Goal: Task Accomplishment & Management: Use online tool/utility

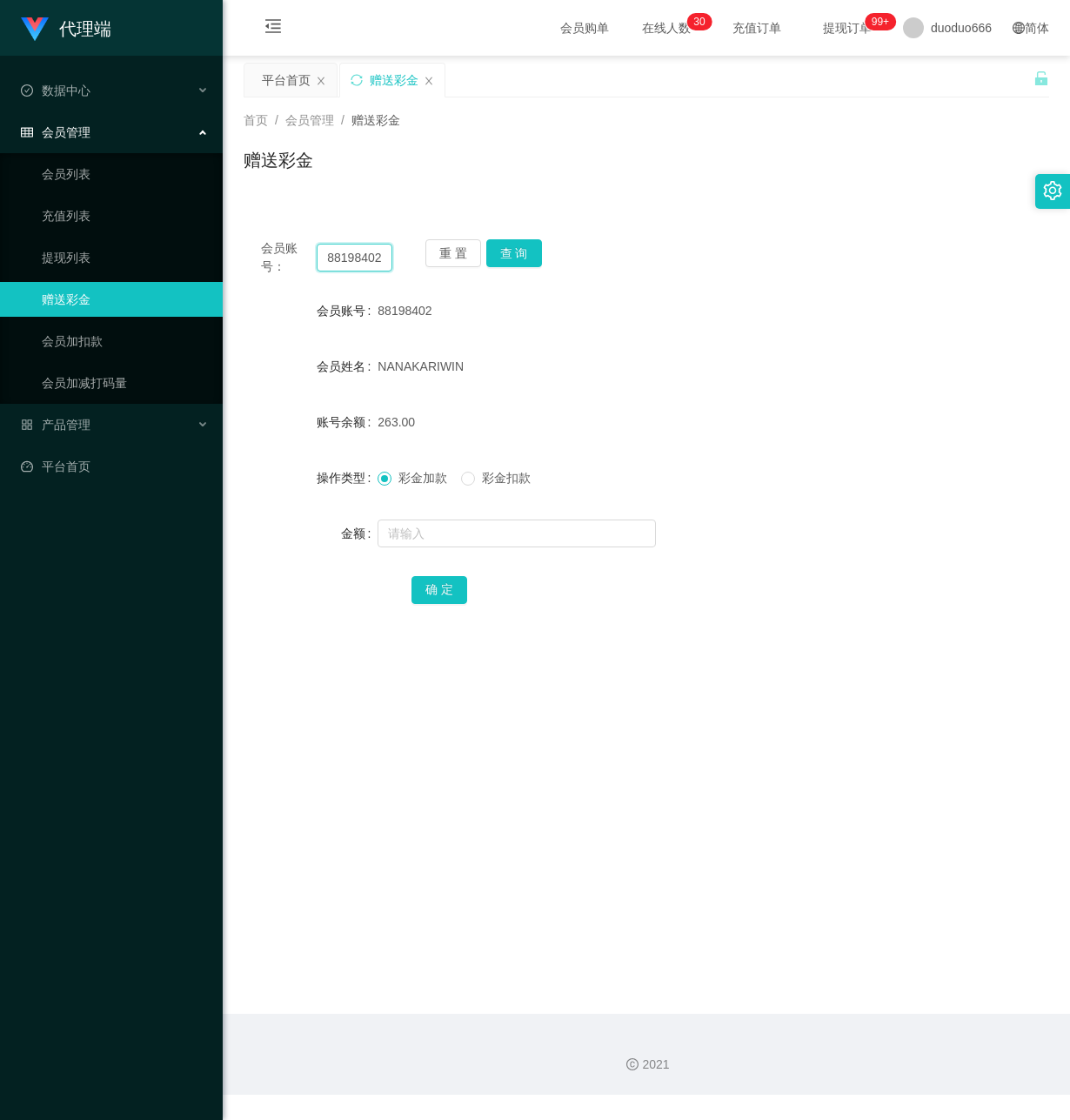
click at [368, 264] on input "88198402" at bounding box center [355, 257] width 76 height 28
drag, startPoint x: 378, startPoint y: 254, endPoint x: -20, endPoint y: 219, distance: 399.5
click at [0, 219] on html "代理端 数据中心 会员管理 会员列表 充值列表 提现列表 赠送彩金 会员加扣款 会员加减打码量 产品管理 开奖记录 注单管理 产品列表 即时注单 产品预设置 …" at bounding box center [535, 560] width 1070 height 1120
paste input "Sasa"
type input "Sasa"
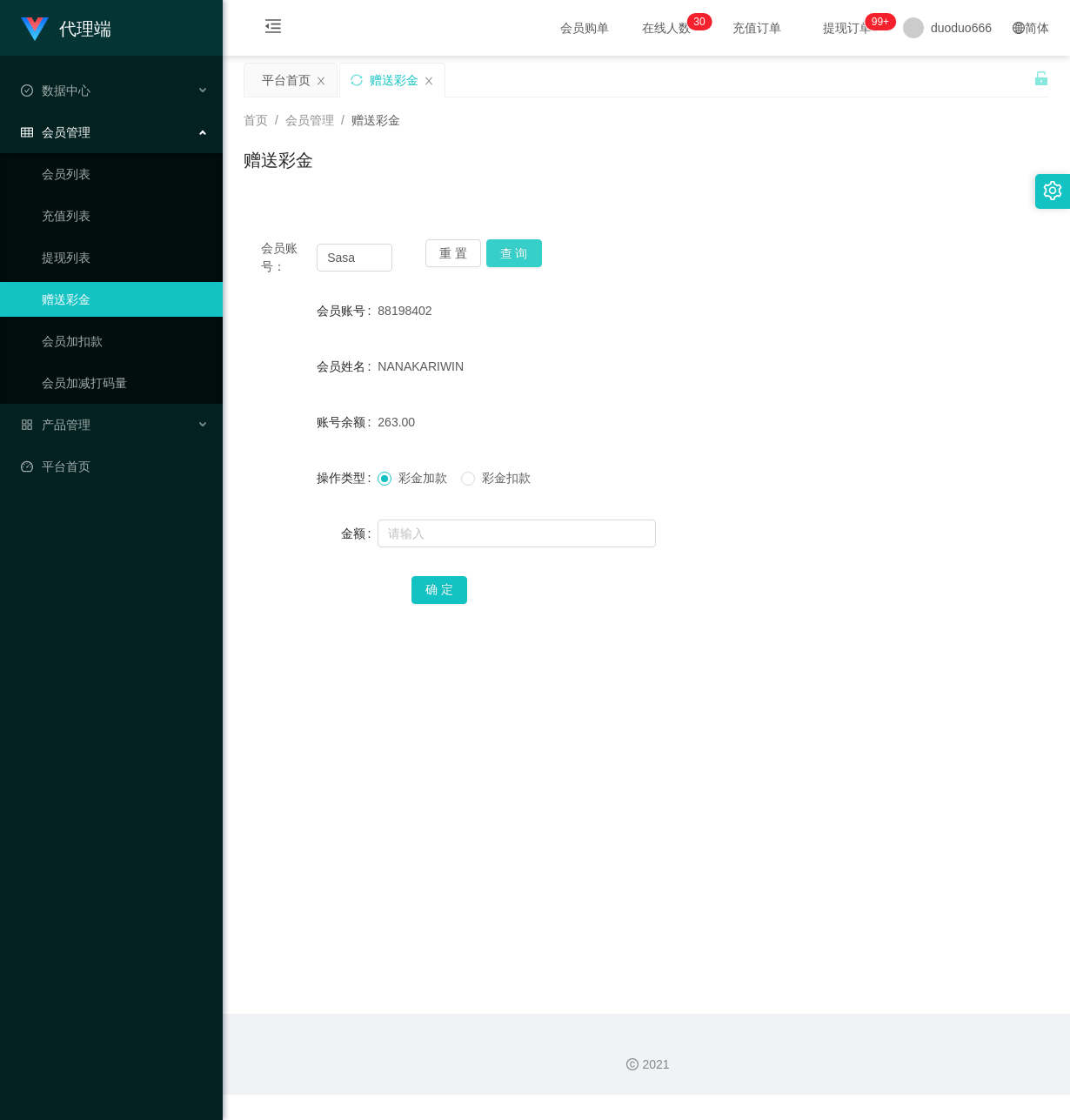
click at [490, 251] on button "查 询" at bounding box center [514, 253] width 55 height 28
click at [447, 547] on input "text" at bounding box center [517, 533] width 278 height 28
type input "100"
click at [446, 591] on button "确 定" at bounding box center [439, 590] width 55 height 28
drag, startPoint x: 376, startPoint y: 264, endPoint x: -20, endPoint y: 214, distance: 399.1
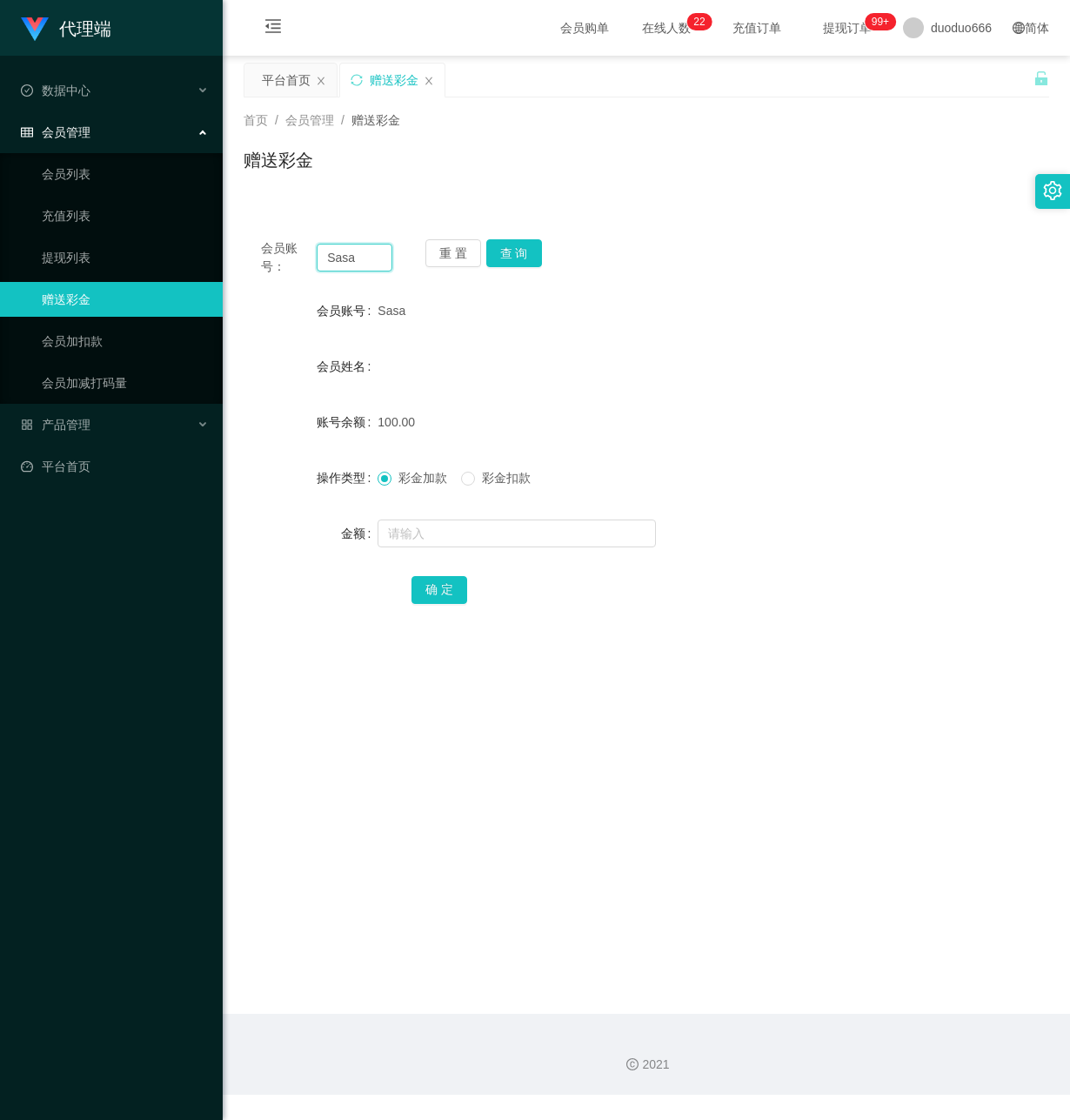
click at [0, 214] on html "代理端 数据中心 会员管理 会员列表 充值列表 提现列表 赠送彩金 会员加扣款 会员加减打码量 产品管理 开奖记录 注单管理 产品列表 即时注单 产品预设置 …" at bounding box center [535, 560] width 1070 height 1120
paste input "91526943"
type input "91526943"
click at [510, 245] on button "查 询" at bounding box center [514, 253] width 55 height 28
click at [449, 531] on input "text" at bounding box center [517, 533] width 278 height 28
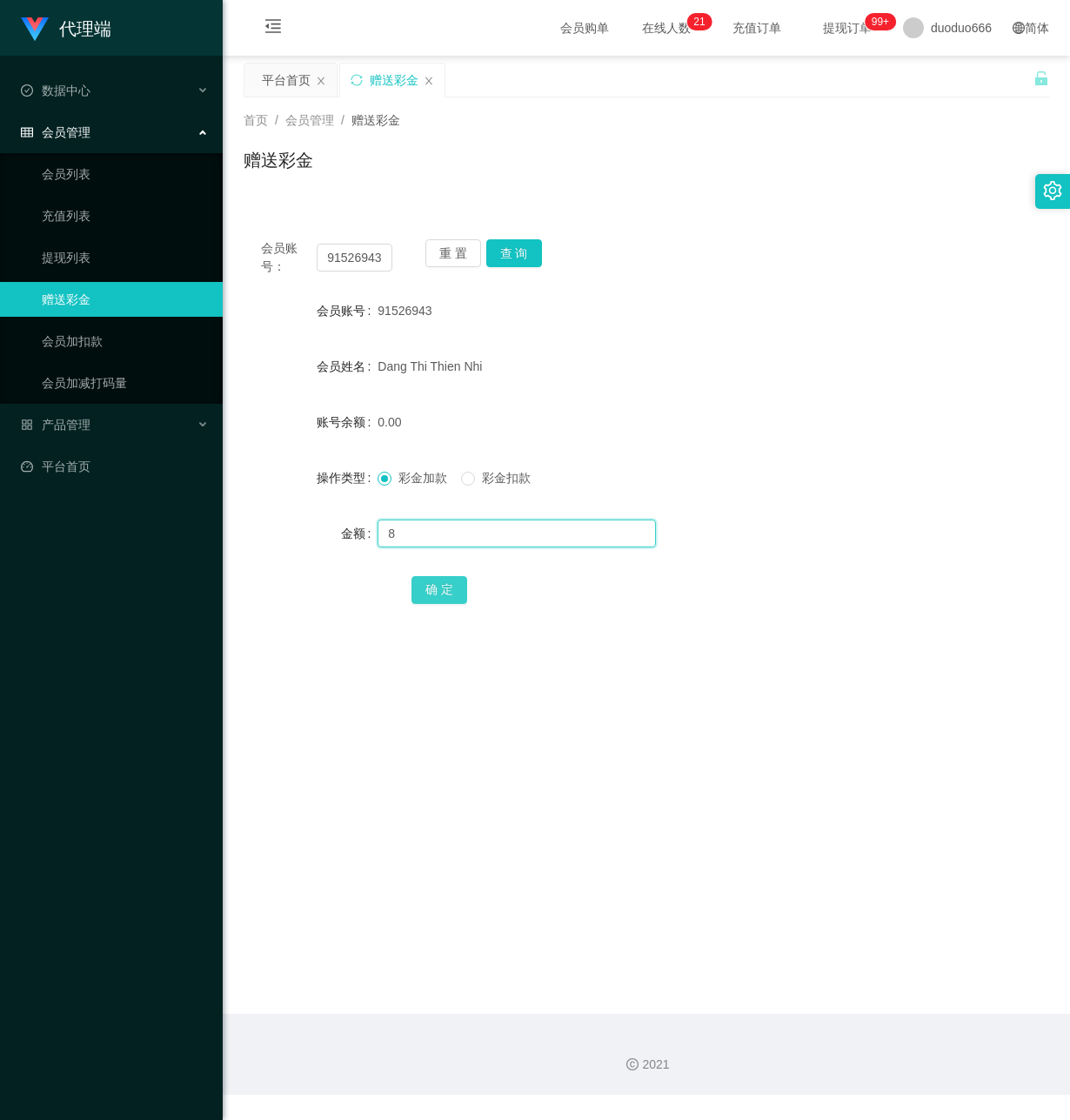
type input "8"
click at [441, 582] on button "确 定" at bounding box center [439, 590] width 55 height 28
drag, startPoint x: 321, startPoint y: 260, endPoint x: 598, endPoint y: 306, distance: 280.8
click at [598, 306] on div "会员账号： 91526943 重 置 查 询 会员账号 91526943 会员姓名 Dang Thi Thien Nhi 账号余额 8.00 操作类型 彩金加…" at bounding box center [646, 433] width 805 height 423
type input "Sasa"
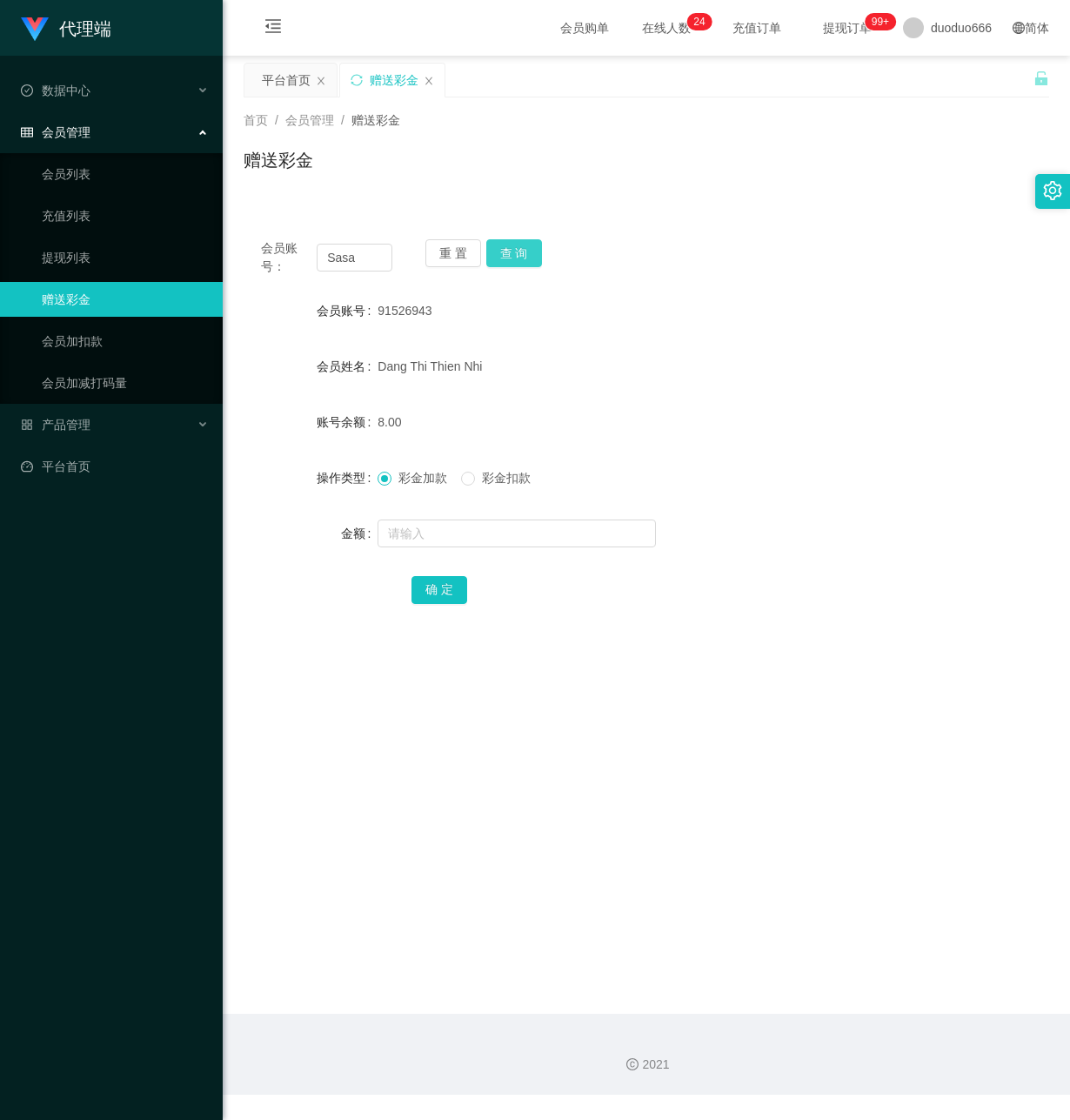
click at [520, 251] on button "查 询" at bounding box center [514, 253] width 55 height 28
drag, startPoint x: 374, startPoint y: 254, endPoint x: 152, endPoint y: 233, distance: 223.0
click at [152, 233] on section "代理端 数据中心 会员管理 会员列表 充值列表 提现列表 赠送彩金 会员加扣款 会员加减打码量 产品管理 开奖记录 注单管理 产品列表 即时注单 产品预设置 …" at bounding box center [535, 547] width 1070 height 1095
click at [313, 119] on span "会员管理" at bounding box center [309, 120] width 49 height 14
click at [317, 113] on span "会员管理" at bounding box center [309, 120] width 49 height 14
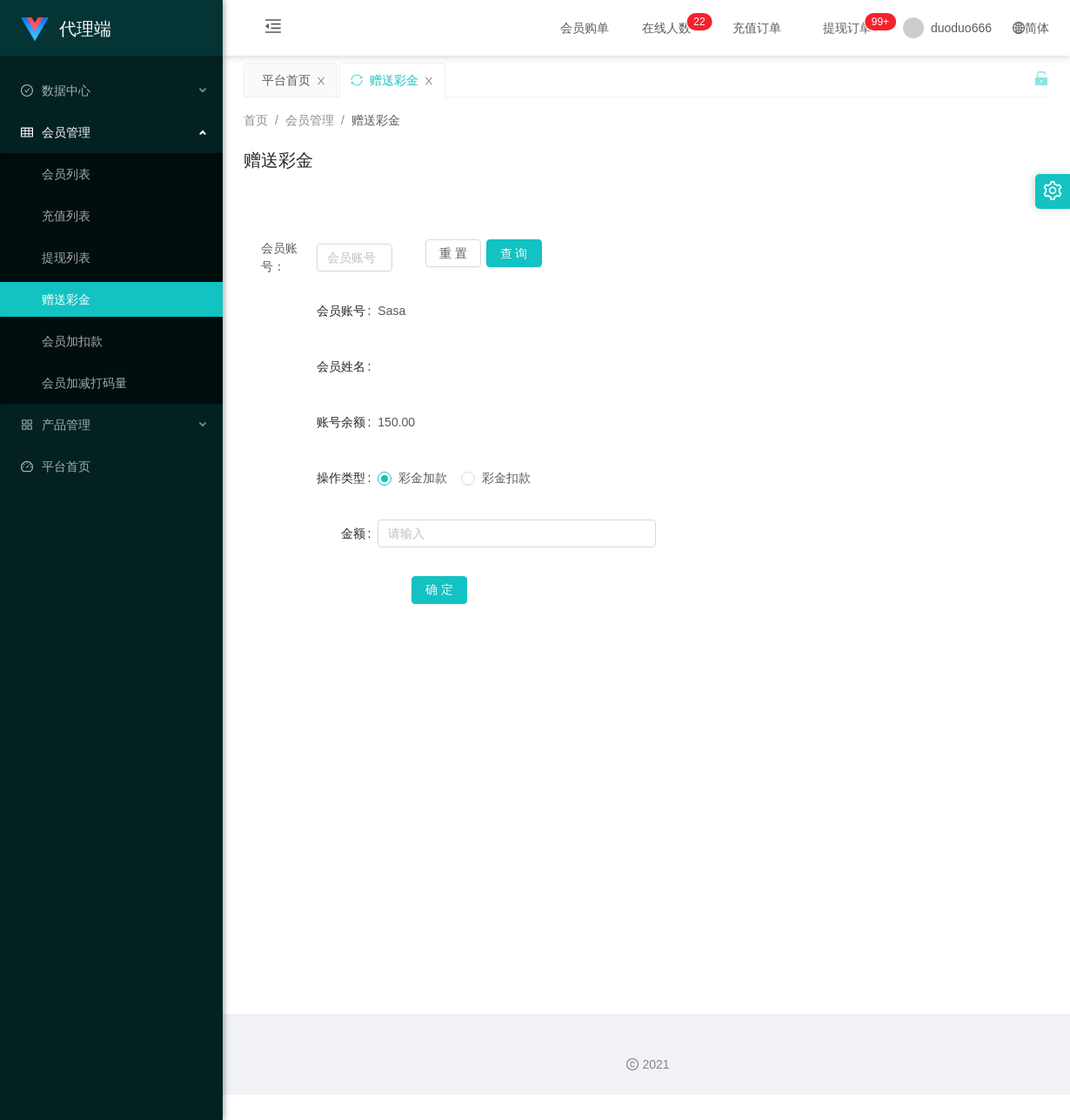
click at [144, 126] on div "会员管理" at bounding box center [111, 132] width 223 height 35
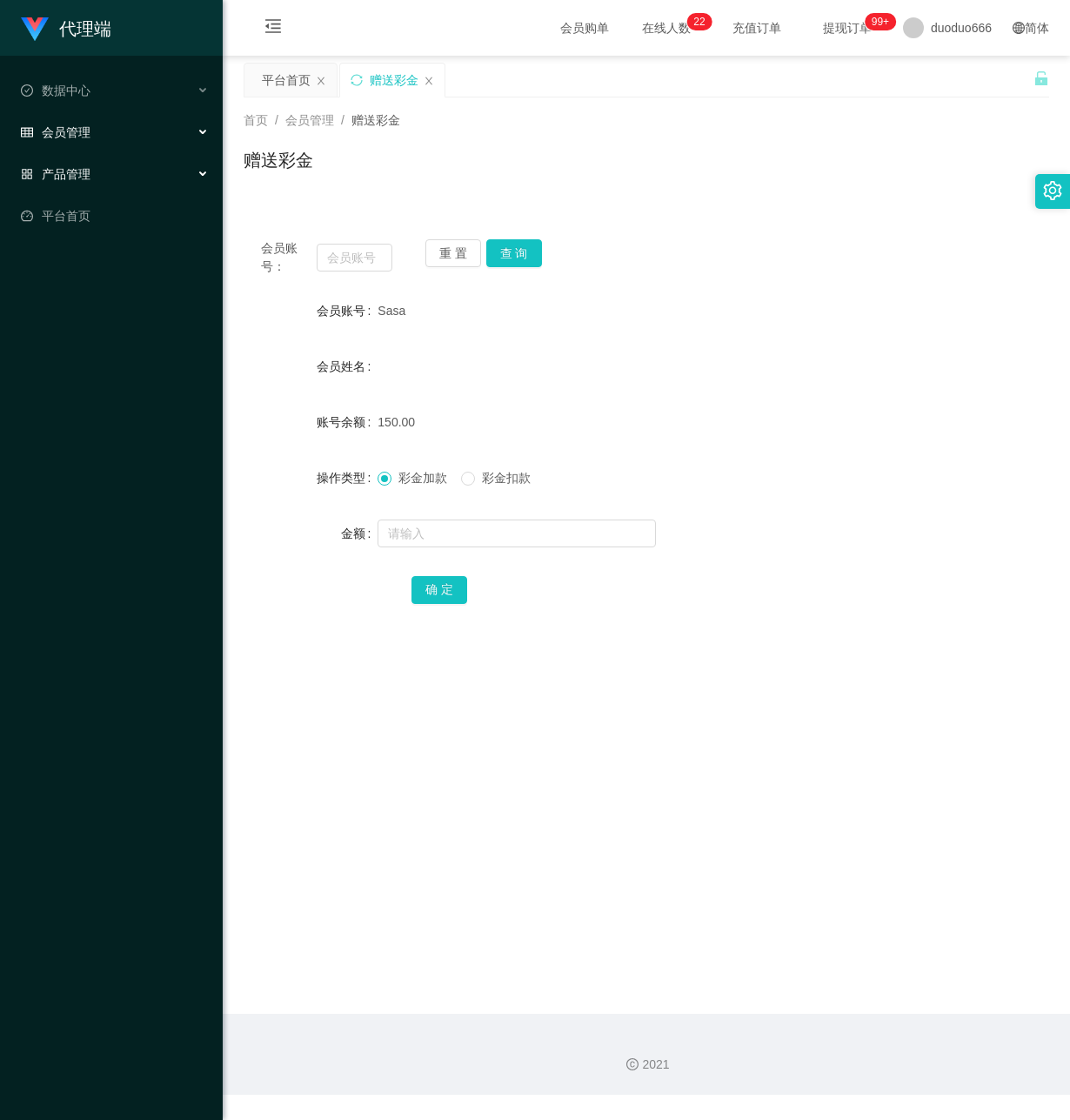
click at [153, 167] on div "产品管理" at bounding box center [111, 174] width 223 height 35
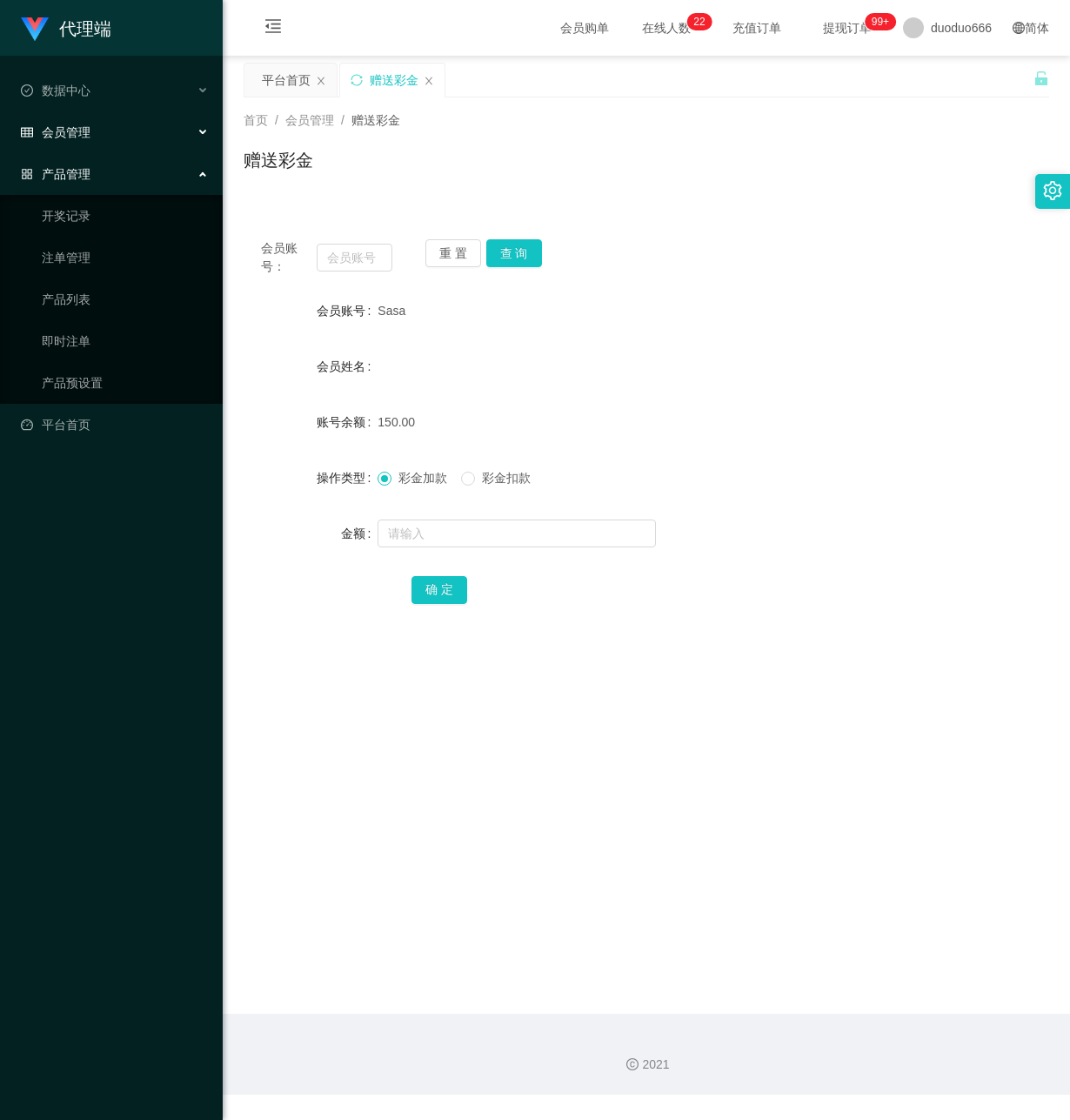
click at [153, 167] on div "产品管理" at bounding box center [111, 174] width 223 height 35
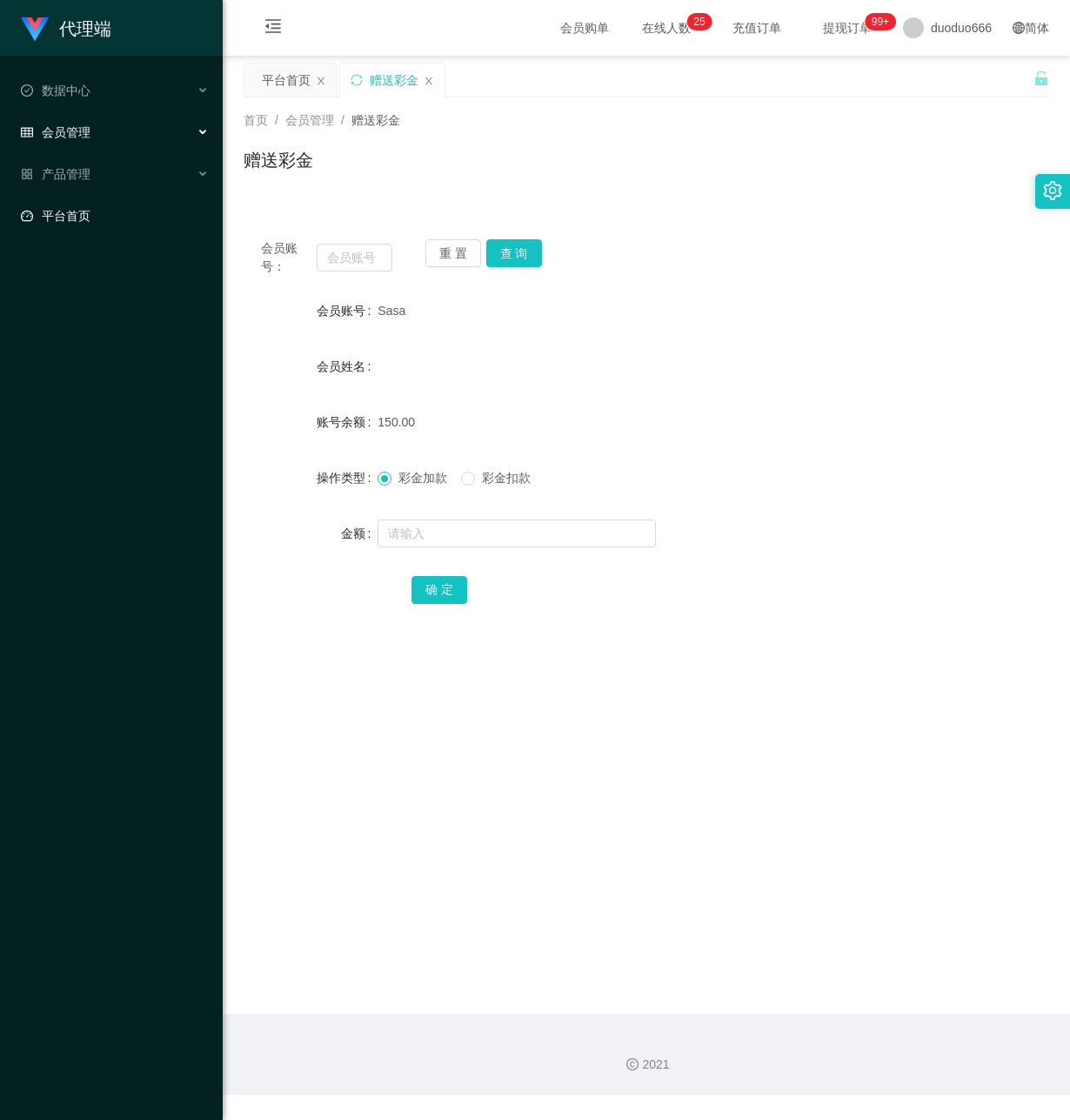
click at [136, 206] on link "平台首页" at bounding box center [114, 216] width 188 height 35
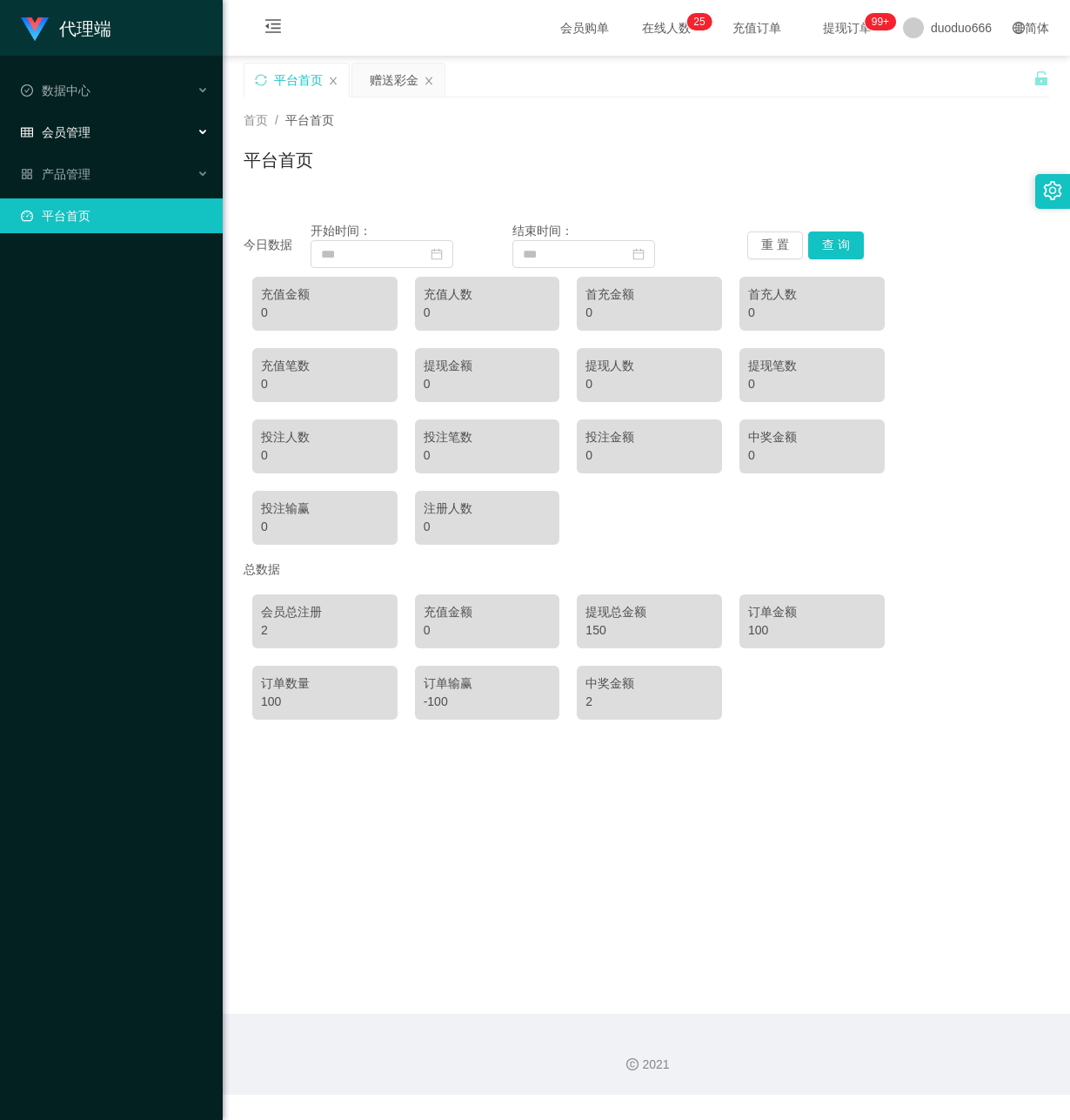
click at [165, 124] on div "会员管理" at bounding box center [111, 132] width 223 height 35
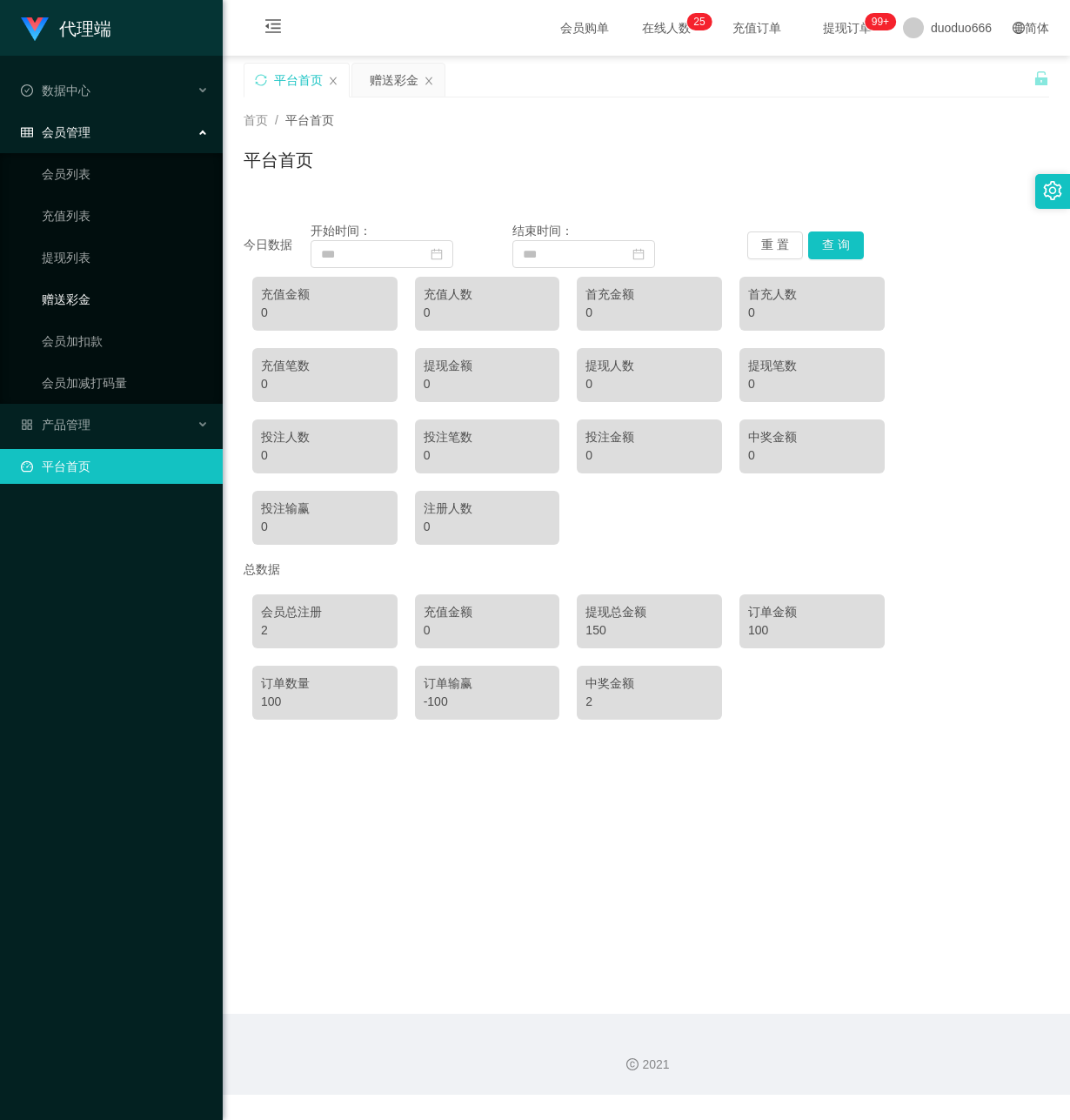
click at [136, 282] on link "赠送彩金" at bounding box center [125, 300] width 167 height 35
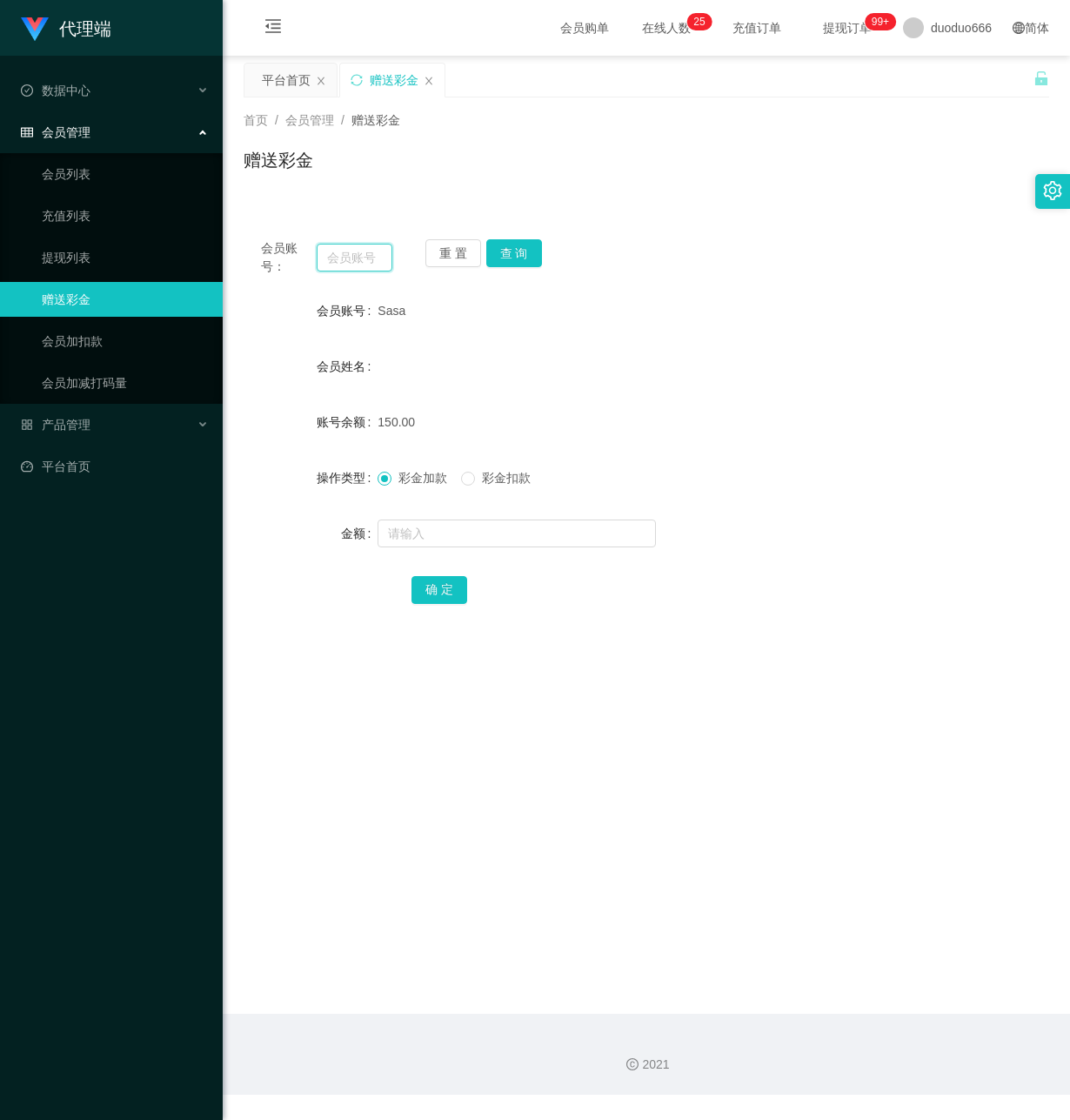
click at [339, 265] on input "text" at bounding box center [355, 257] width 76 height 28
paste input "Sasa"
type input "Sasa"
click at [525, 248] on button "查 询" at bounding box center [514, 253] width 55 height 28
click at [519, 240] on button "查 询" at bounding box center [514, 253] width 55 height 28
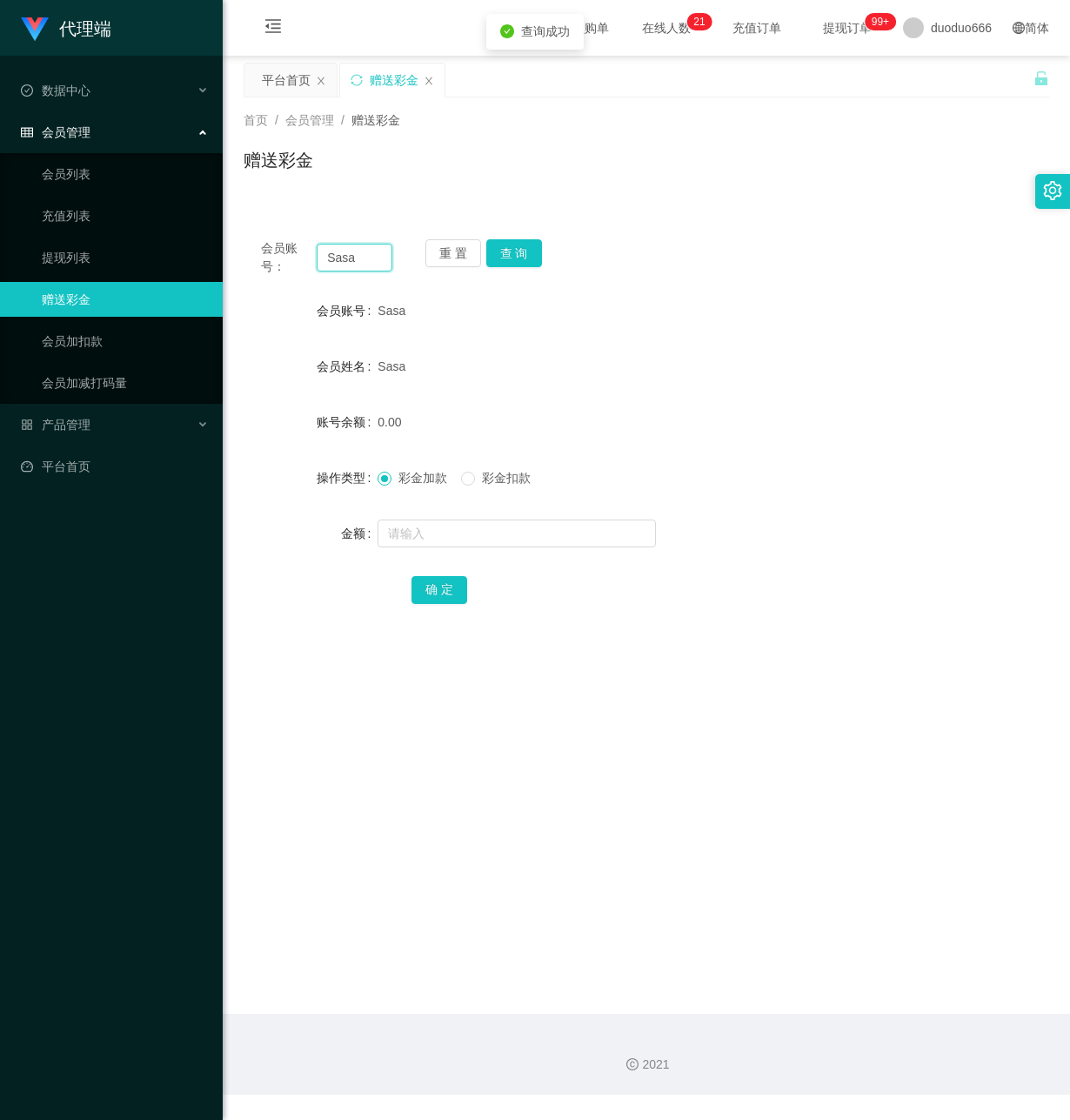
drag, startPoint x: 369, startPoint y: 264, endPoint x: 262, endPoint y: 262, distance: 107.0
click at [262, 262] on div "会员账号： Sasa" at bounding box center [326, 258] width 131 height 37
click at [102, 240] on link "提现列表" at bounding box center [125, 258] width 167 height 35
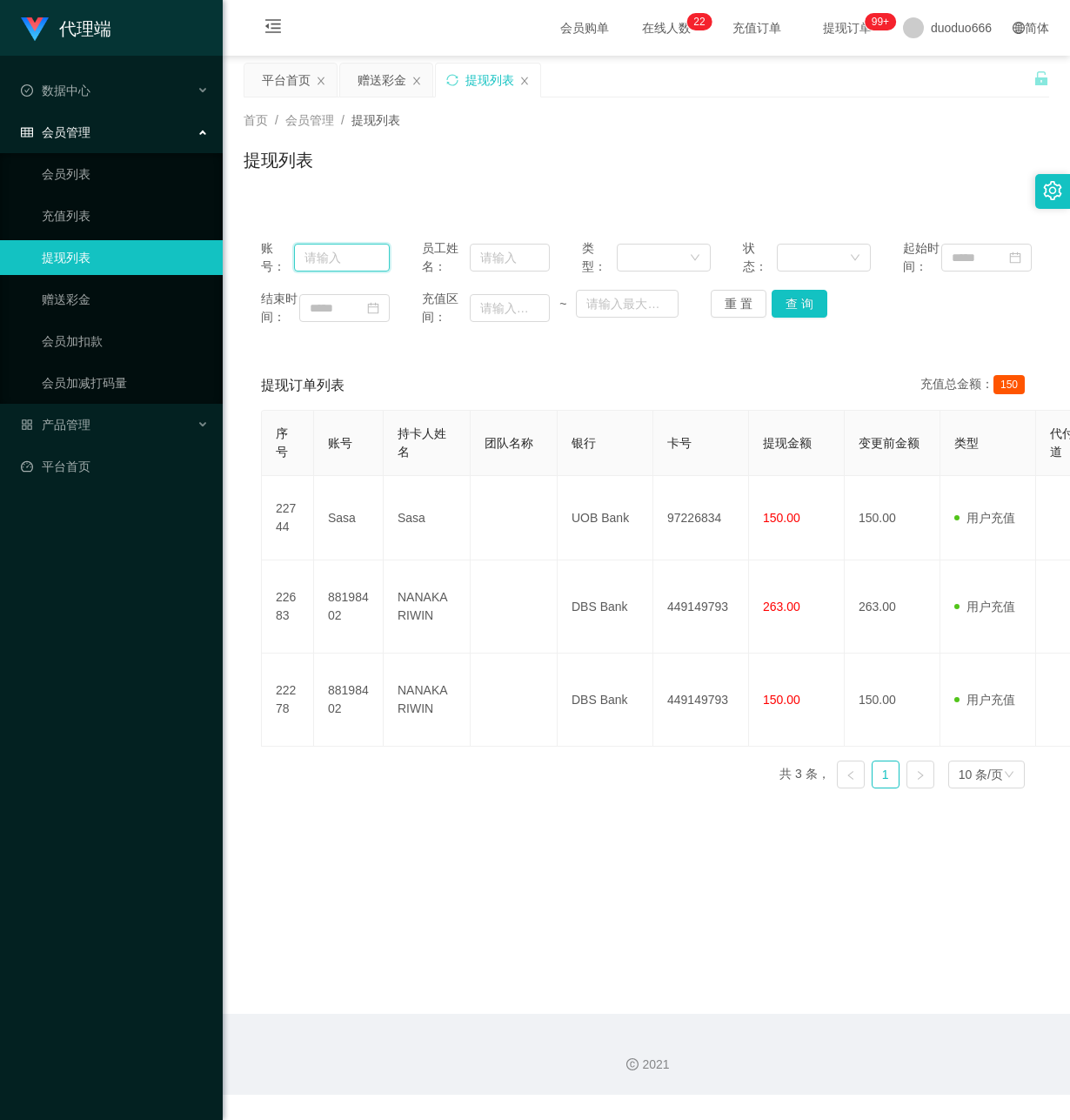
click at [344, 264] on input "text" at bounding box center [341, 257] width 95 height 28
paste input "Sasa"
type input "Sasa"
click at [779, 317] on button "查 询" at bounding box center [799, 304] width 55 height 28
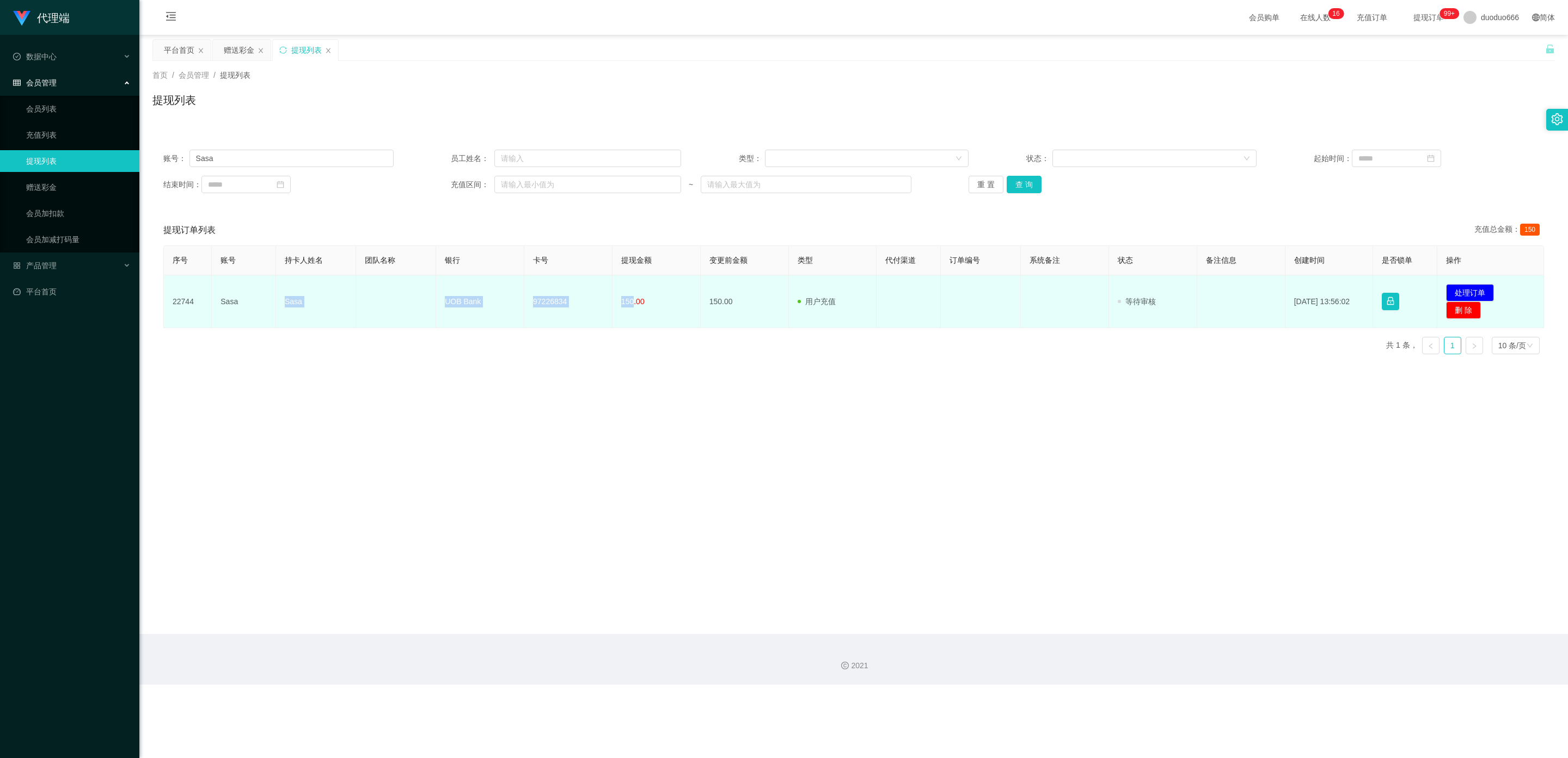
drag, startPoint x: 629, startPoint y: 301, endPoint x: 280, endPoint y: 299, distance: 349.0
click at [280, 299] on tr "22744 Sasa Sasa UOB Bank 97226834 150.00 150.00 用户充值 人工扣款 审核驳回 审核成功 等待审核 2025-0…" at bounding box center [853, 302] width 1380 height 53
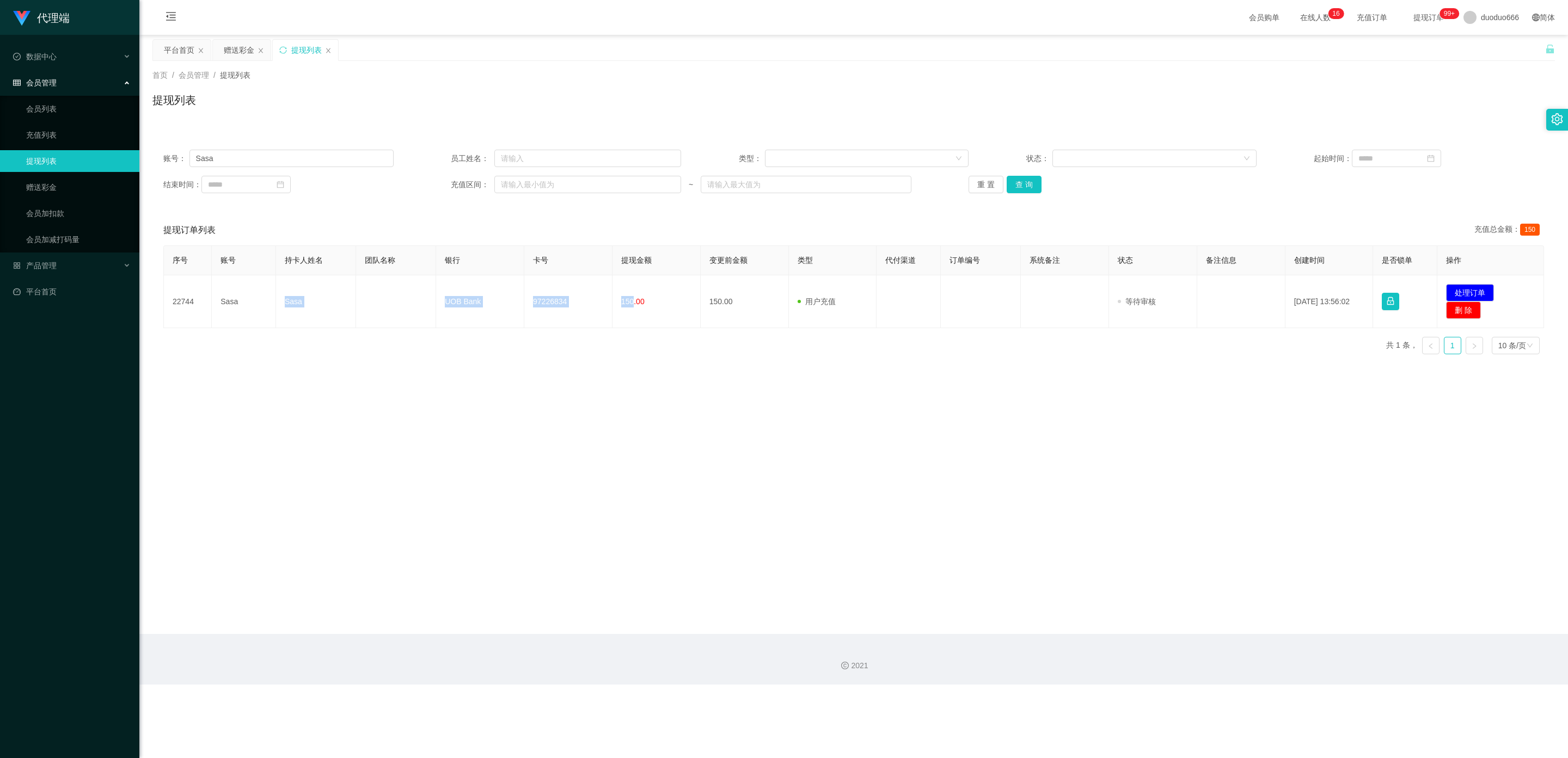
copy tr "Sasa UOB Bank 97226834 150"
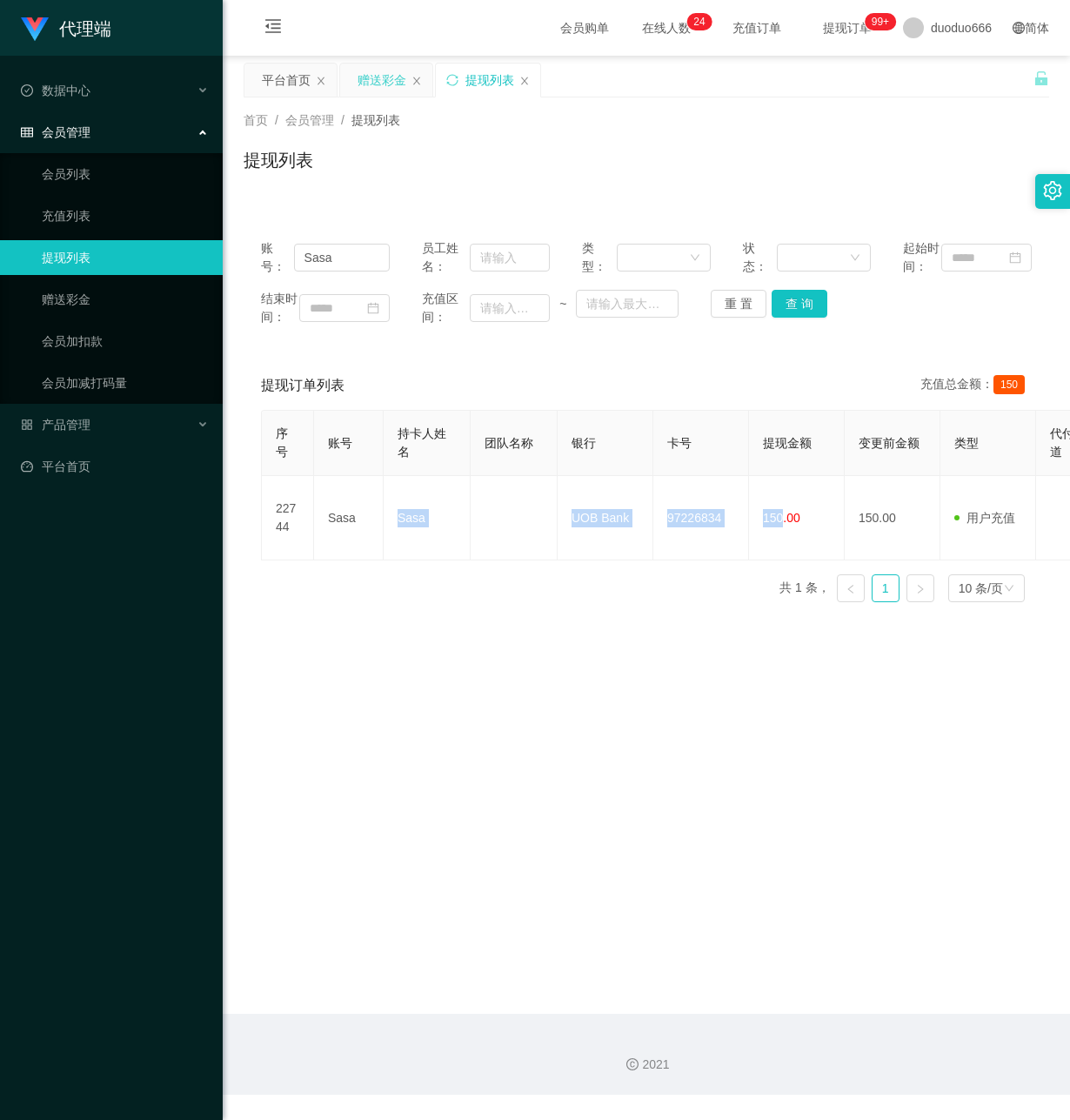
click at [395, 81] on div "赠送彩金" at bounding box center [382, 80] width 49 height 33
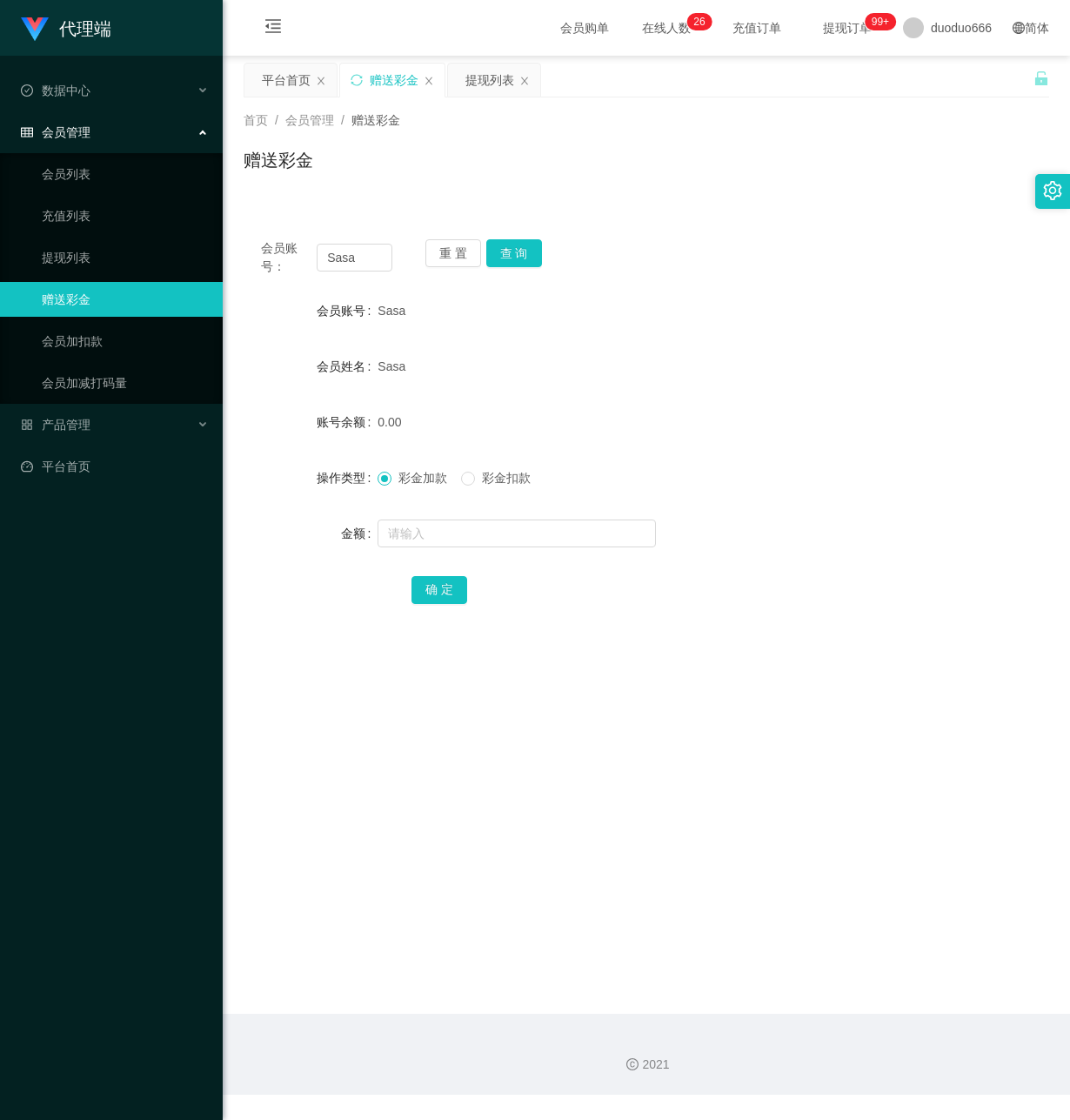
click at [387, 742] on main "关闭左侧 关闭右侧 关闭其它 刷新页面 平台首页 赠送彩金 提现列表 首页 / 会员管理 / 赠送彩金 / 赠送彩金 会员账号： Sasa 重 置 查 询 会…" at bounding box center [646, 534] width 847 height 958
click at [457, 528] on input "text" at bounding box center [517, 533] width 278 height 28
type input "10"
click at [424, 590] on button "确 定" at bounding box center [439, 590] width 55 height 28
drag, startPoint x: 291, startPoint y: 681, endPoint x: 316, endPoint y: 26, distance: 655.5
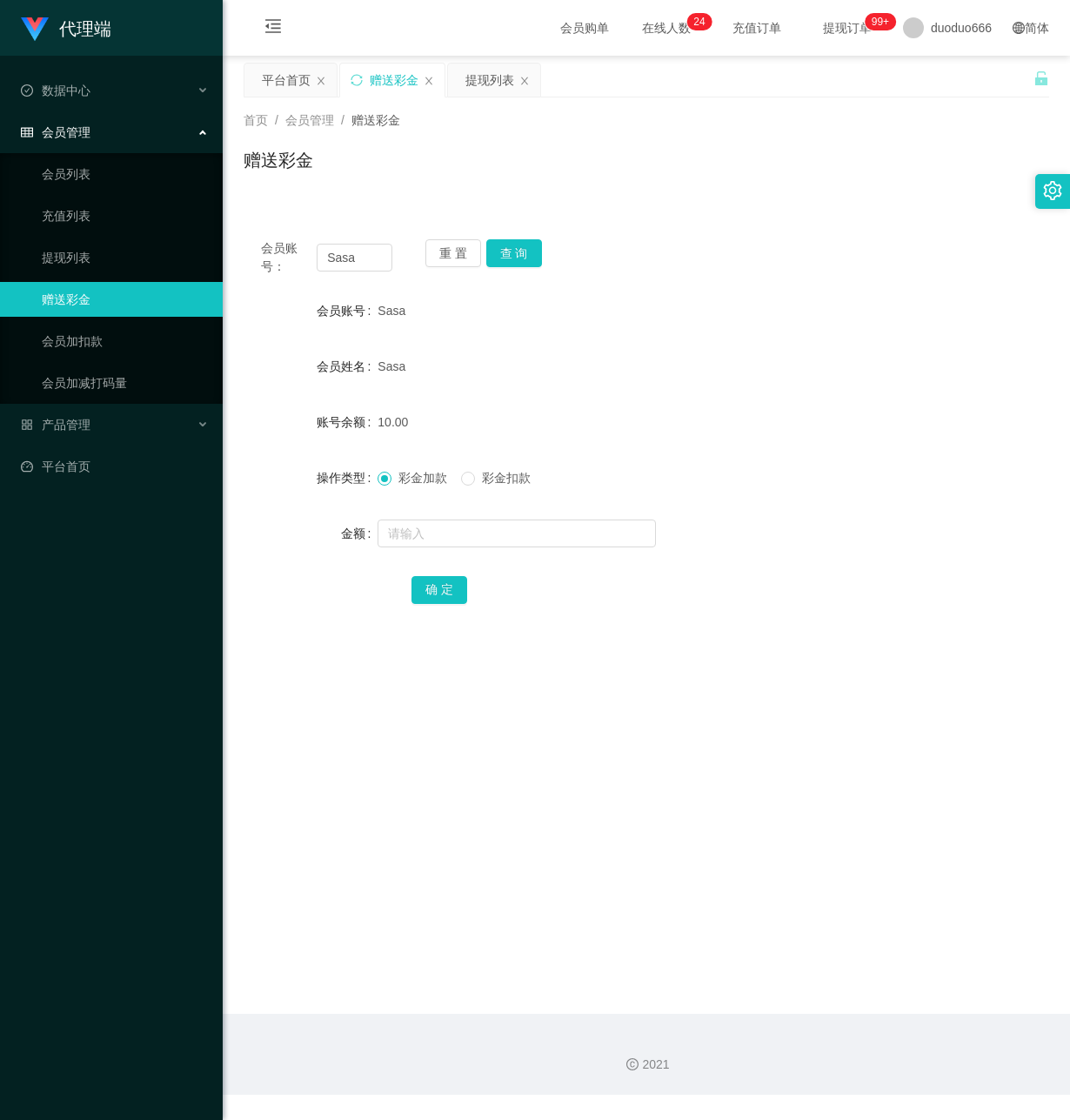
click at [301, 669] on main "关闭左侧 关闭右侧 关闭其它 刷新页面 平台首页 赠送彩金 提现列表 首页 / 会员管理 / 赠送彩金 / 赠送彩金 会员账号： Sasa 重 置 查 询 会…" at bounding box center [646, 534] width 847 height 958
click at [455, 540] on input "text" at bounding box center [517, 533] width 278 height 28
type input "8"
click at [428, 581] on button "确 定" at bounding box center [439, 590] width 55 height 28
click at [433, 538] on input "text" at bounding box center [517, 533] width 278 height 28
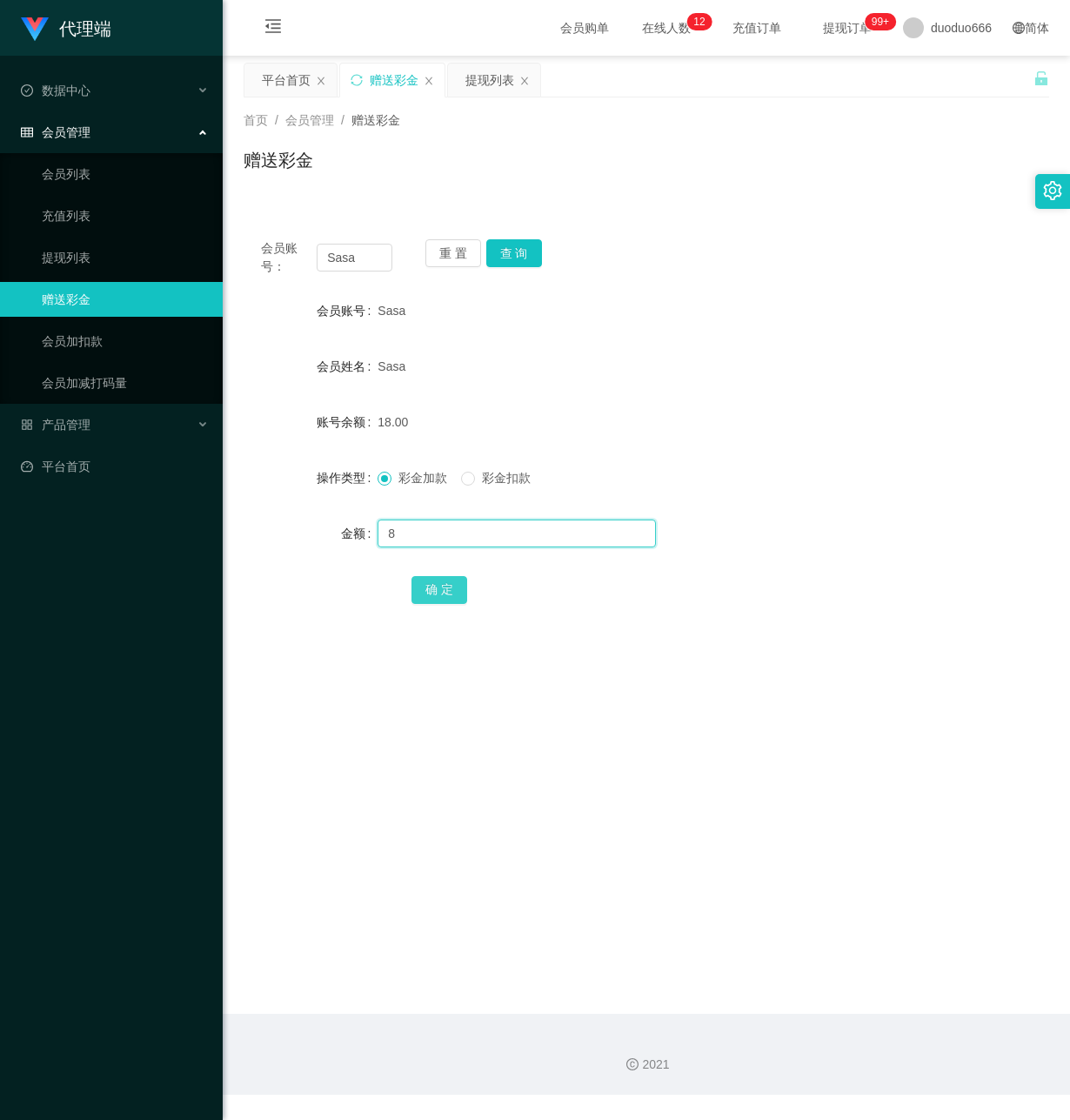
type input "8"
drag, startPoint x: 445, startPoint y: 588, endPoint x: 490, endPoint y: 594, distance: 45.4
click at [445, 588] on button "确 定" at bounding box center [439, 590] width 55 height 28
click at [510, 540] on input "text" at bounding box center [517, 533] width 278 height 28
type input "8"
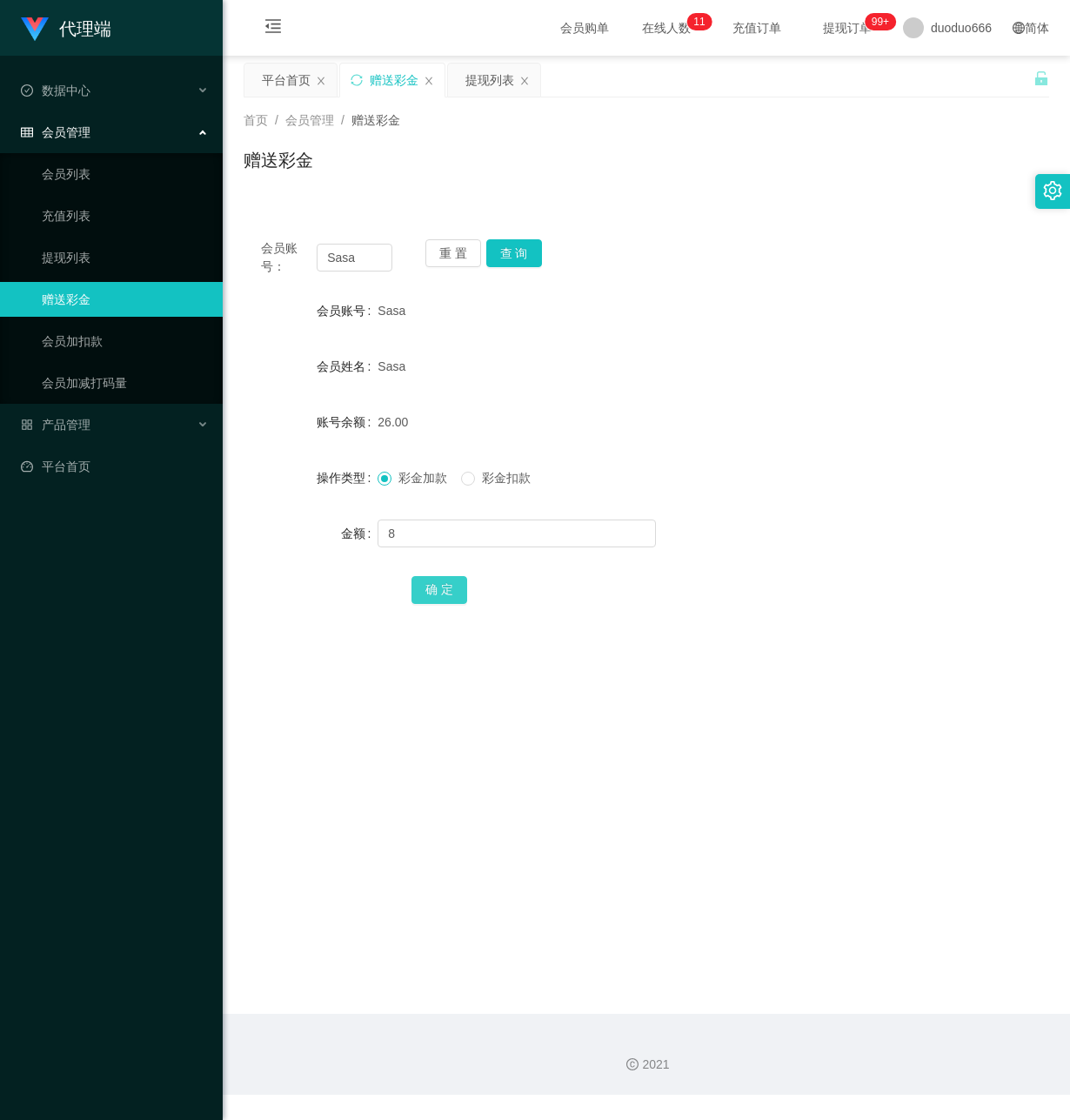
click at [449, 588] on button "确 定" at bounding box center [439, 590] width 55 height 28
drag, startPoint x: 372, startPoint y: 260, endPoint x: 228, endPoint y: 243, distance: 145.0
click at [228, 243] on main "关闭左侧 关闭右侧 关闭其它 刷新页面 平台首页 赠送彩金 提现列表 首页 / 会员管理 / 赠送彩金 / 赠送彩金 会员账号： Sasa 重 置 查 询 会…" at bounding box center [646, 534] width 847 height 958
drag, startPoint x: 381, startPoint y: 817, endPoint x: 772, endPoint y: 386, distance: 581.9
click at [384, 817] on main "关闭左侧 关闭右侧 关闭其它 刷新页面 平台首页 赠送彩金 提现列表 首页 / 会员管理 / 赠送彩金 / 赠送彩金 会员账号： Sasa 重 置 查 询 会…" at bounding box center [646, 534] width 847 height 958
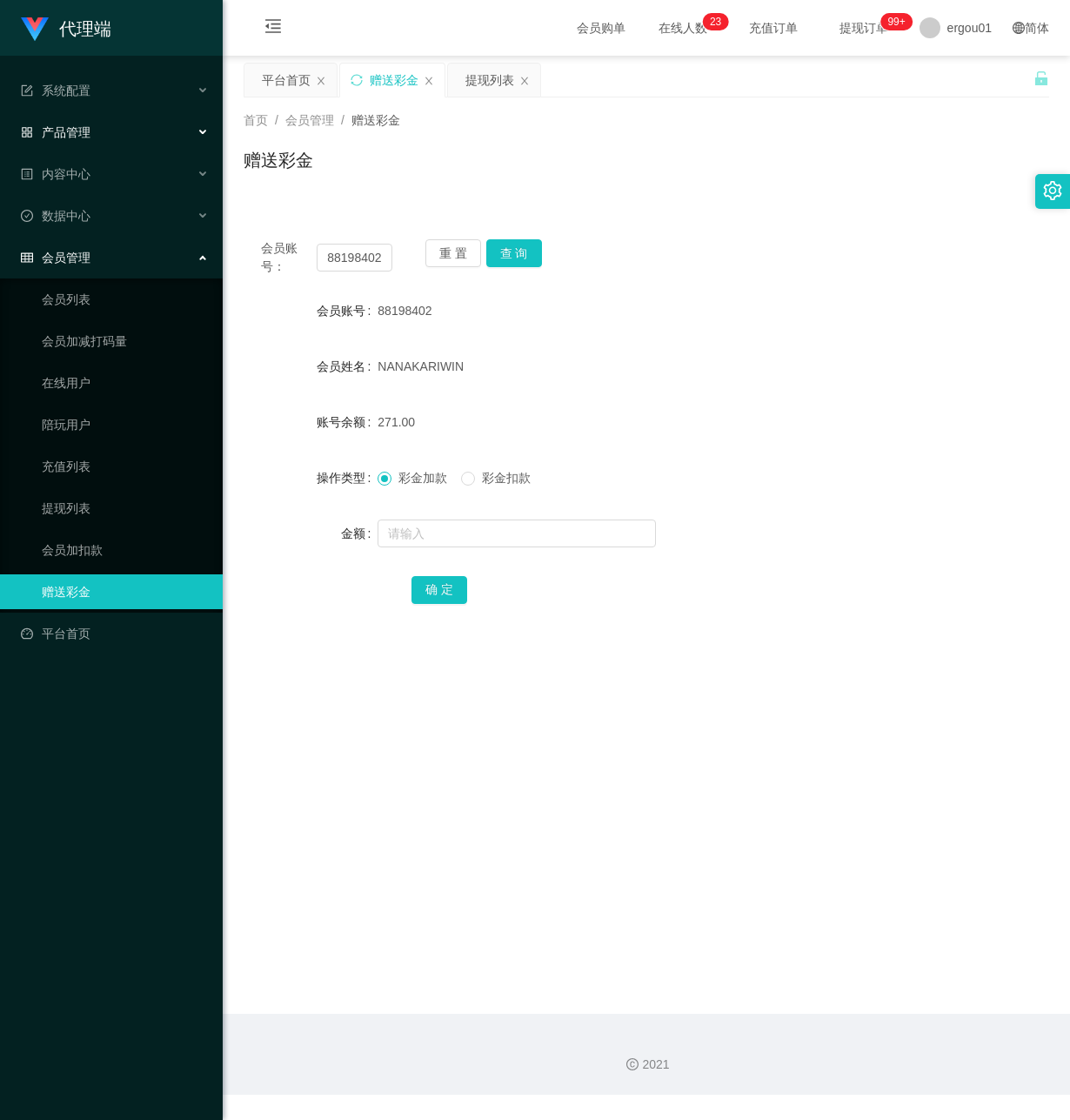
click at [139, 115] on div "产品管理" at bounding box center [111, 132] width 223 height 35
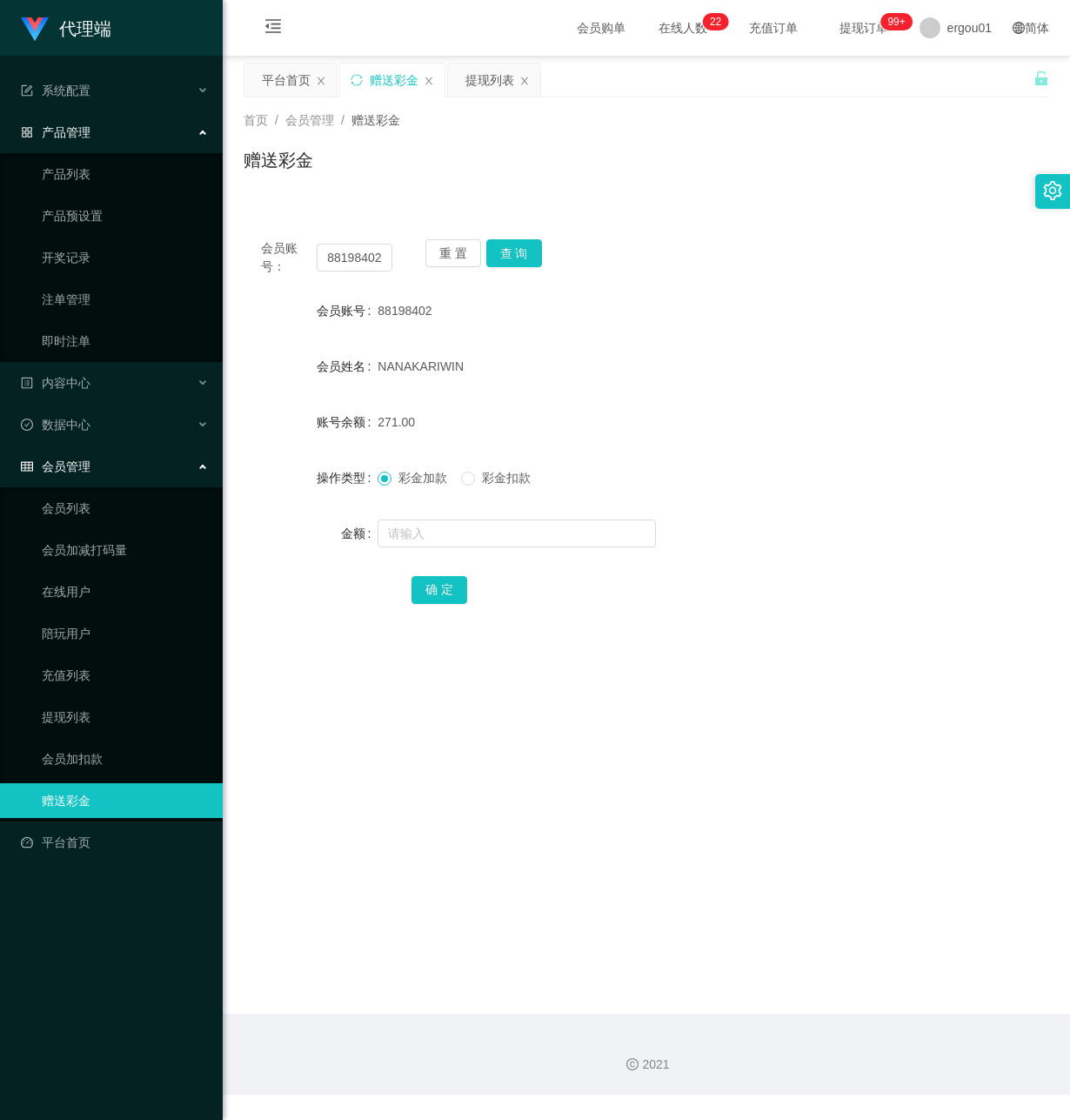
click at [153, 186] on link "产品列表" at bounding box center [125, 174] width 167 height 35
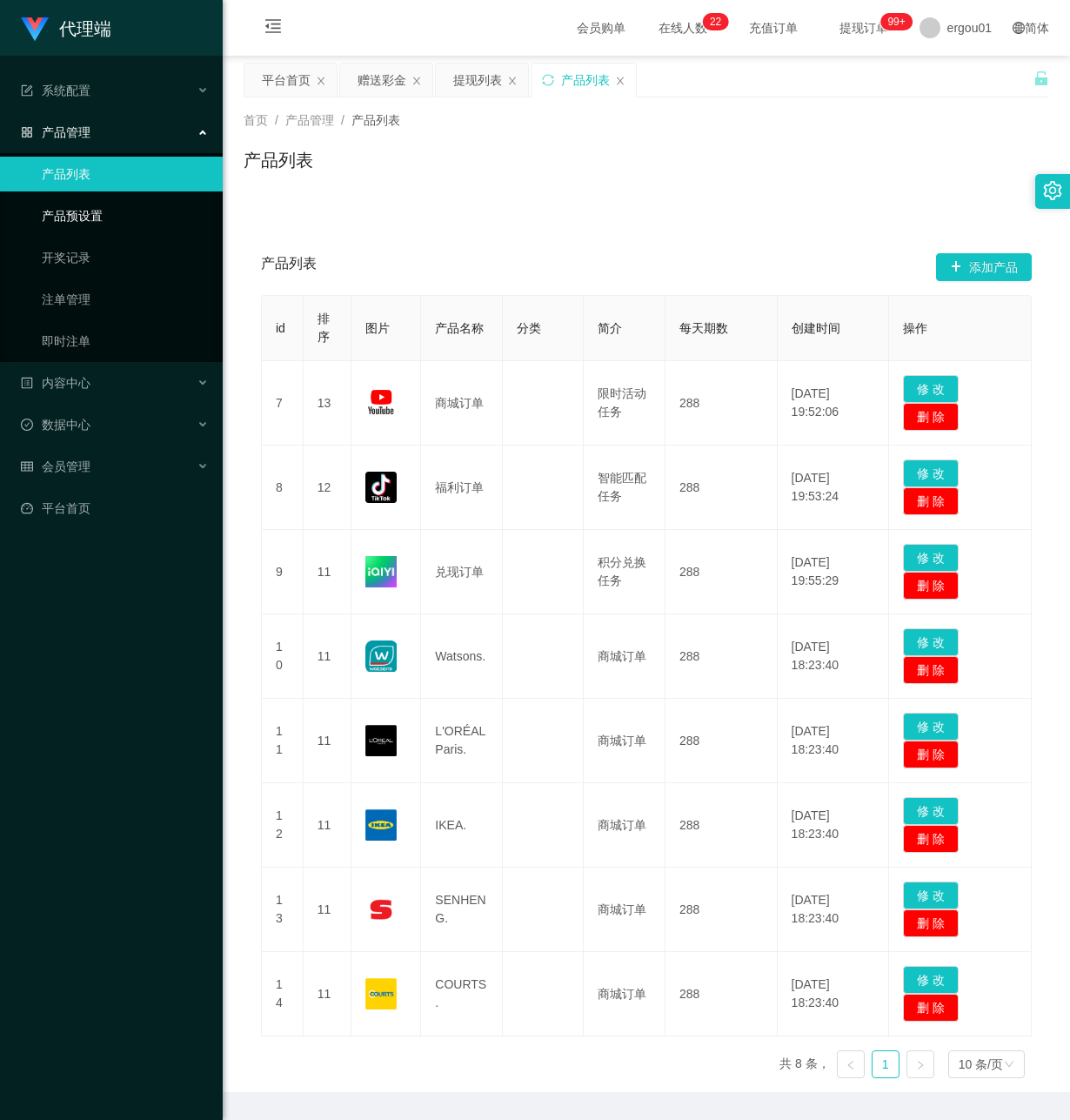
click at [144, 225] on link "产品预设置" at bounding box center [125, 216] width 167 height 35
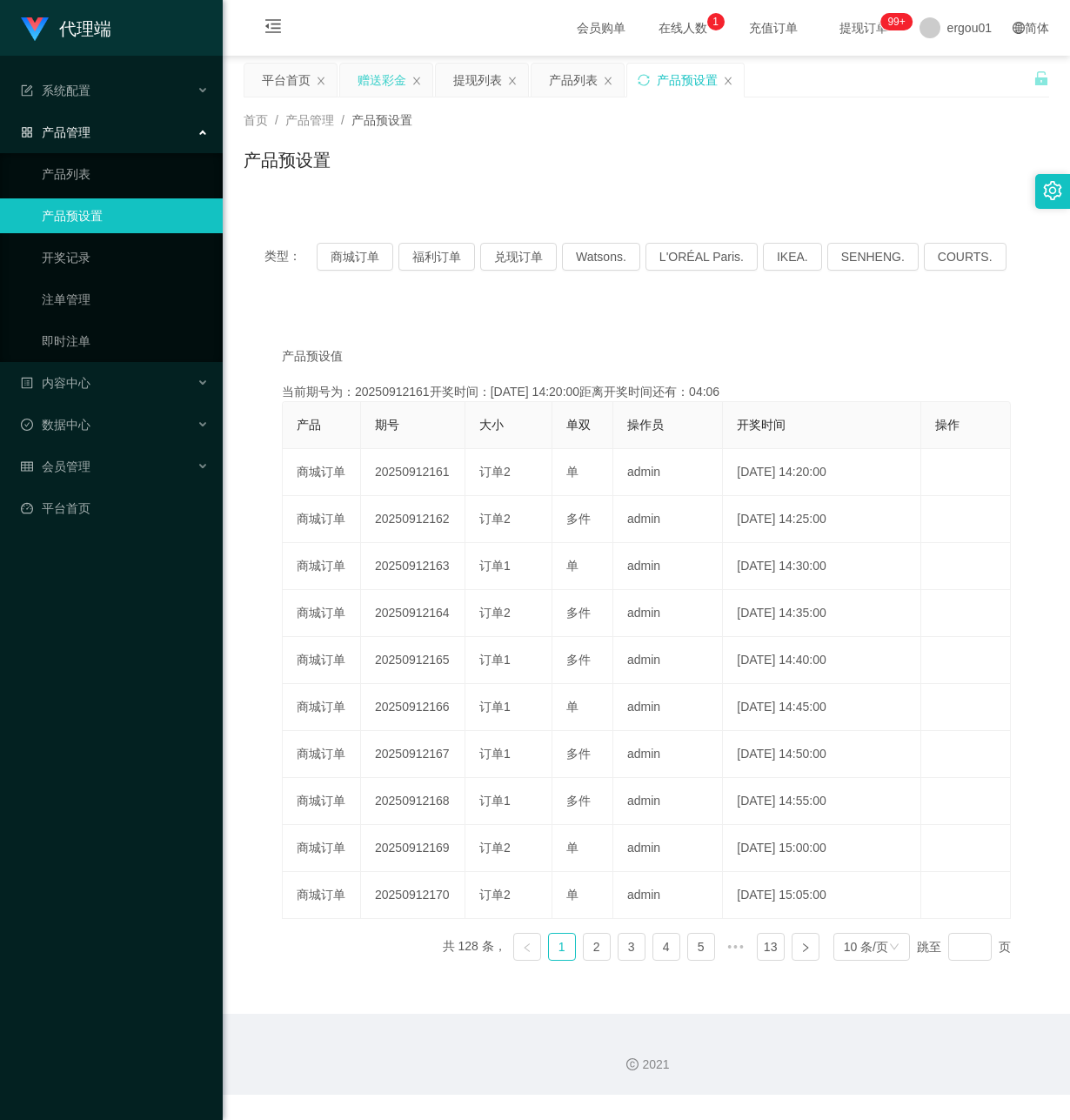
click at [398, 78] on div "赠送彩金" at bounding box center [382, 80] width 49 height 33
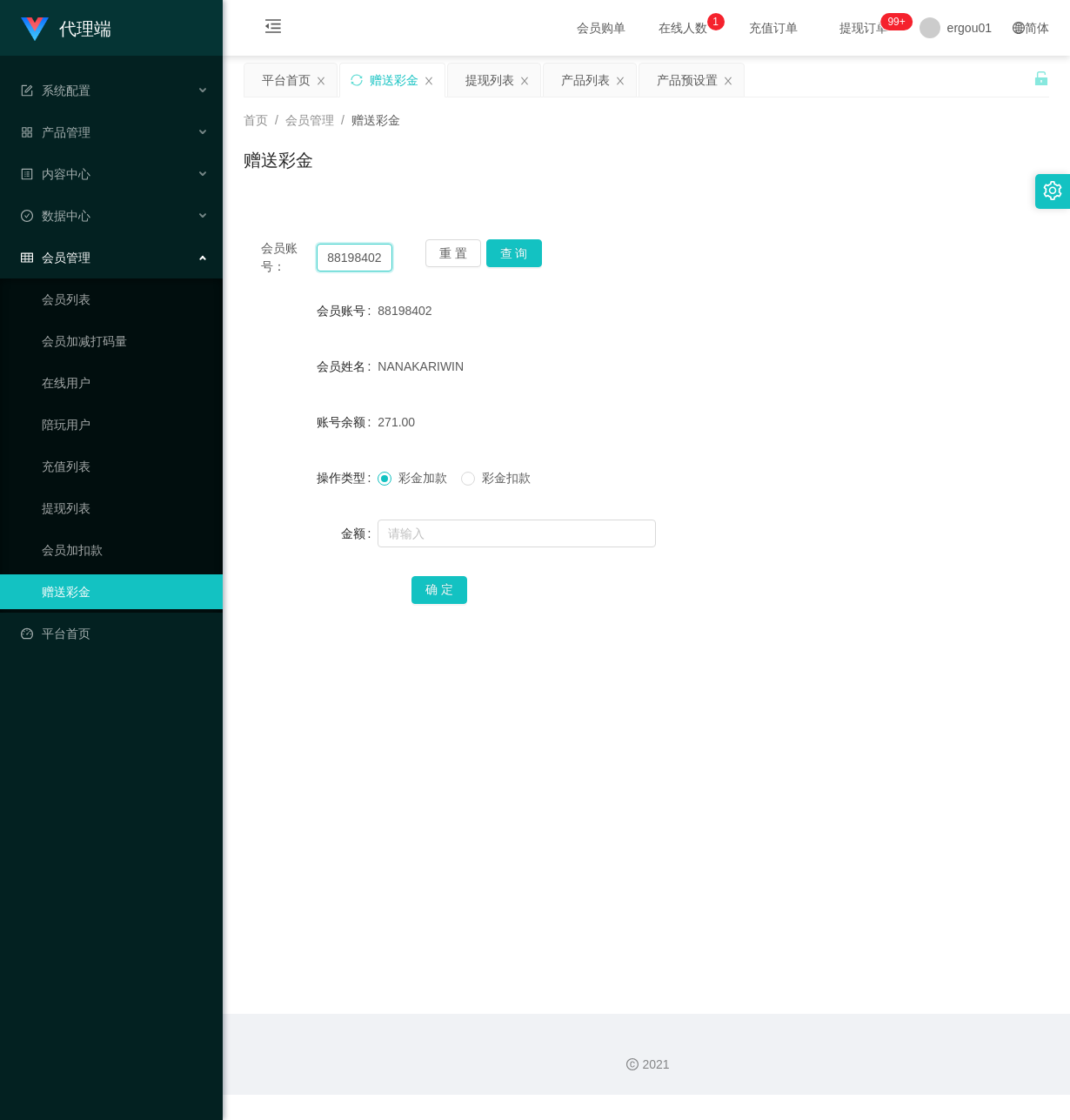
drag, startPoint x: 324, startPoint y: 262, endPoint x: 424, endPoint y: 271, distance: 100.4
click at [421, 271] on div "会员账号： 88198402 重 置 查 询" at bounding box center [646, 258] width 805 height 37
paste input "91526943"
type input "91526943"
click at [507, 257] on button "查 询" at bounding box center [514, 253] width 55 height 28
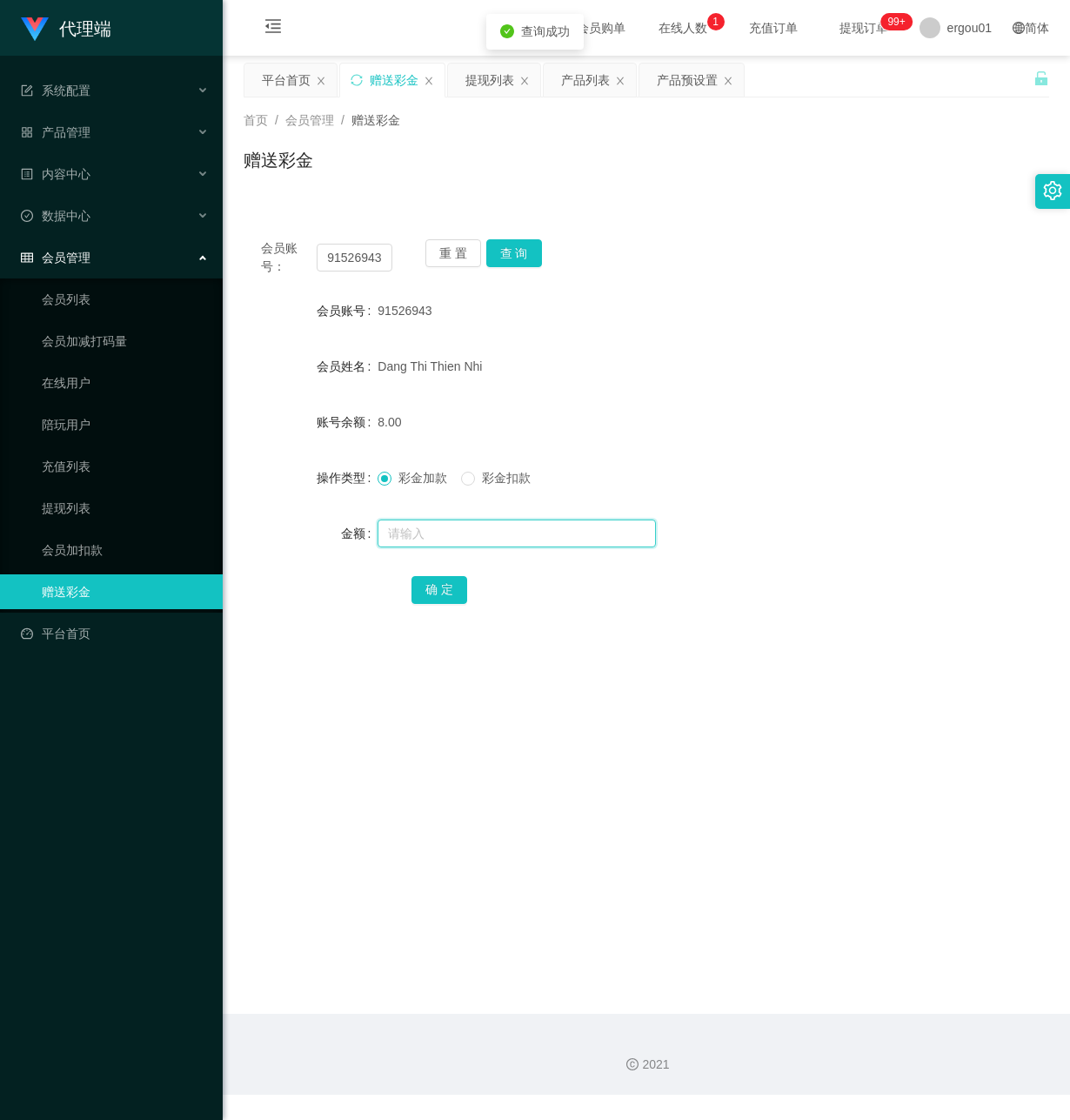
click at [454, 543] on input "text" at bounding box center [517, 533] width 278 height 28
type input "8"
click at [437, 590] on button "确 定" at bounding box center [439, 590] width 55 height 28
click at [423, 539] on input "text" at bounding box center [517, 533] width 278 height 28
type input "8"
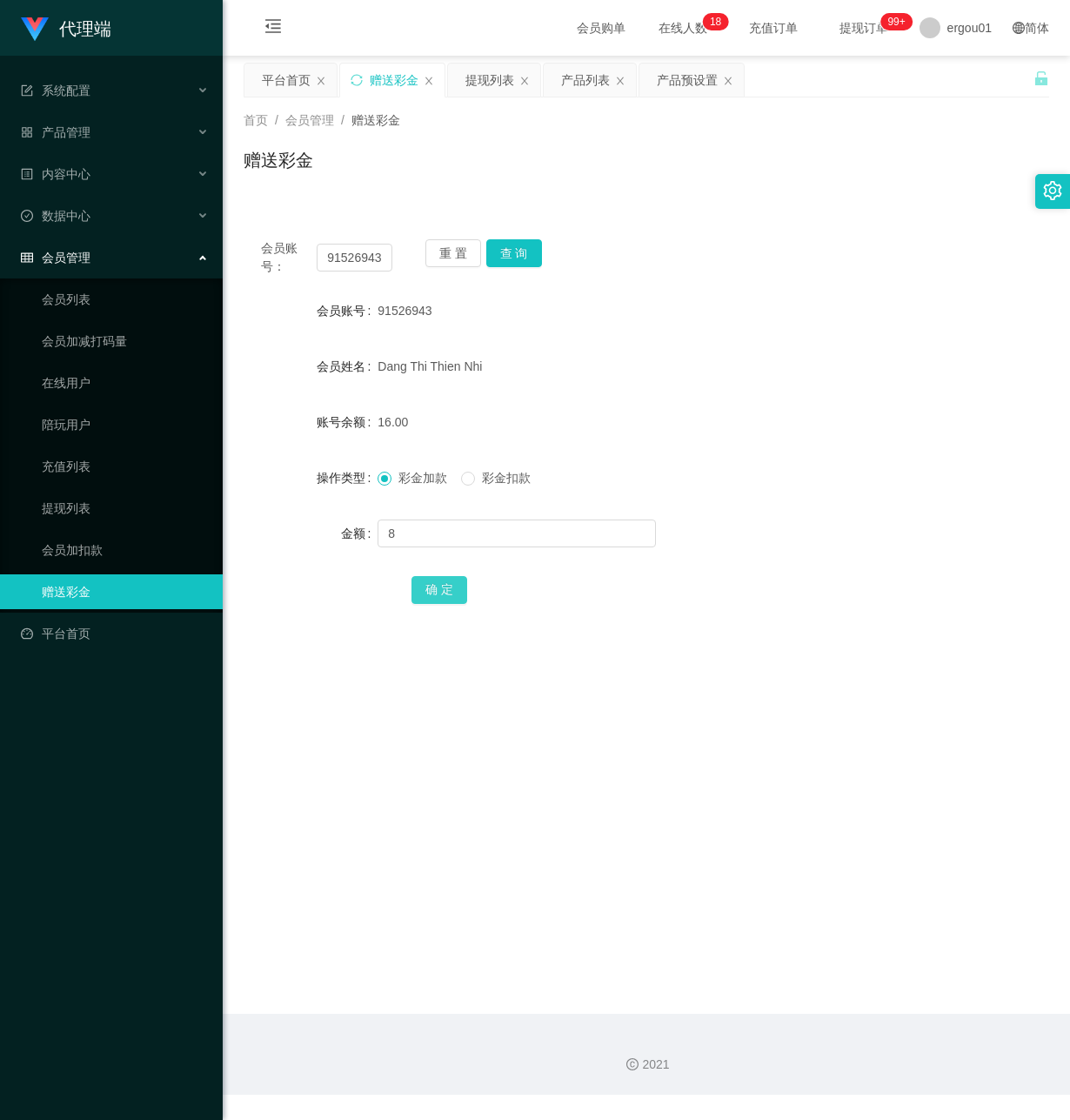
click at [433, 591] on button "确 定" at bounding box center [439, 590] width 55 height 28
click at [431, 528] on input "text" at bounding box center [517, 533] width 278 height 28
type input "8"
click at [441, 581] on button "确 定" at bounding box center [439, 590] width 55 height 28
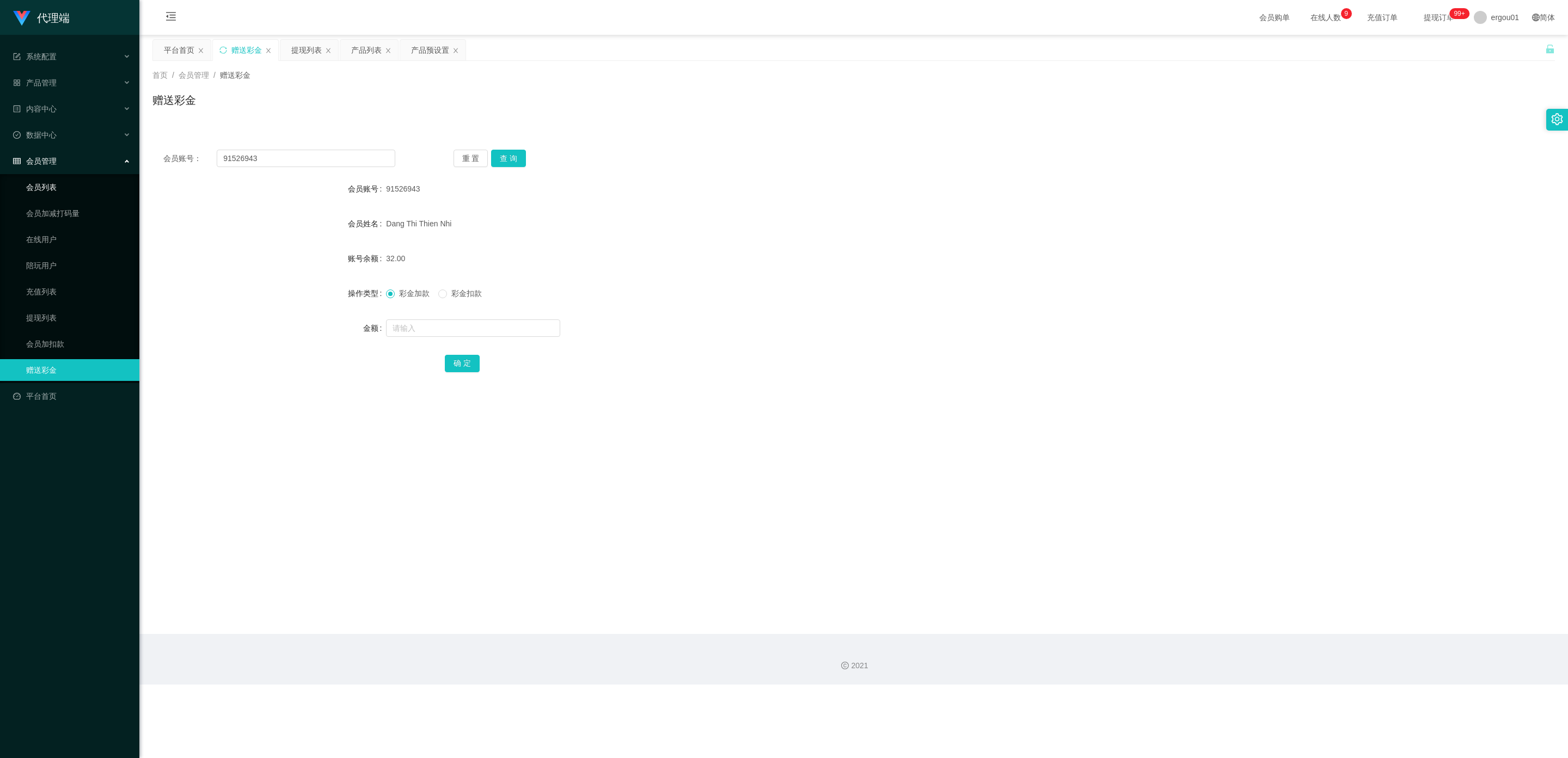
click at [65, 176] on link "会员列表" at bounding box center [79, 187] width 105 height 22
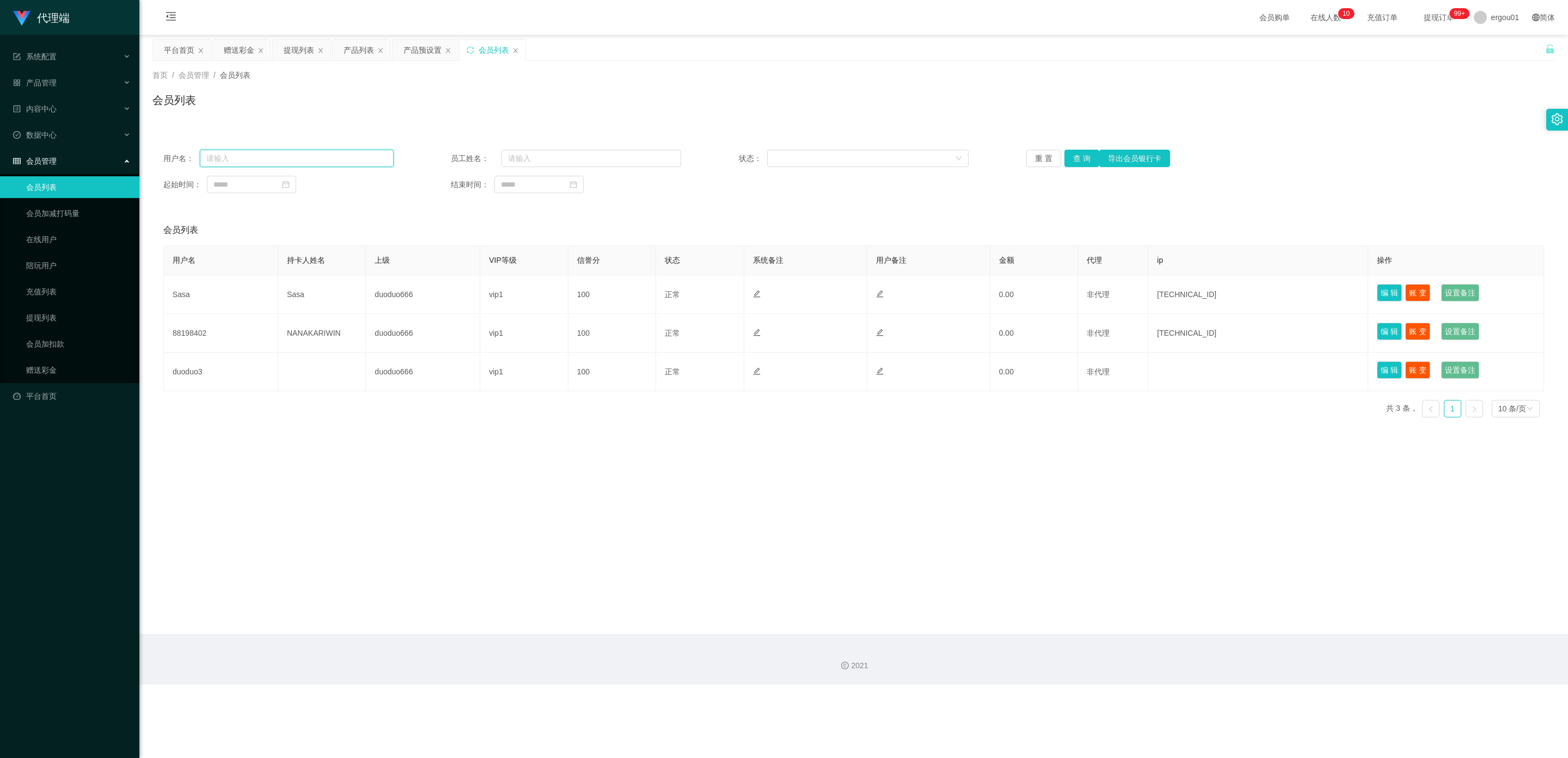
click at [239, 163] on input "text" at bounding box center [296, 158] width 194 height 18
paste input "AF3397"
type input "AF3397"
click at [669, 162] on button "查 询" at bounding box center [1082, 158] width 35 height 18
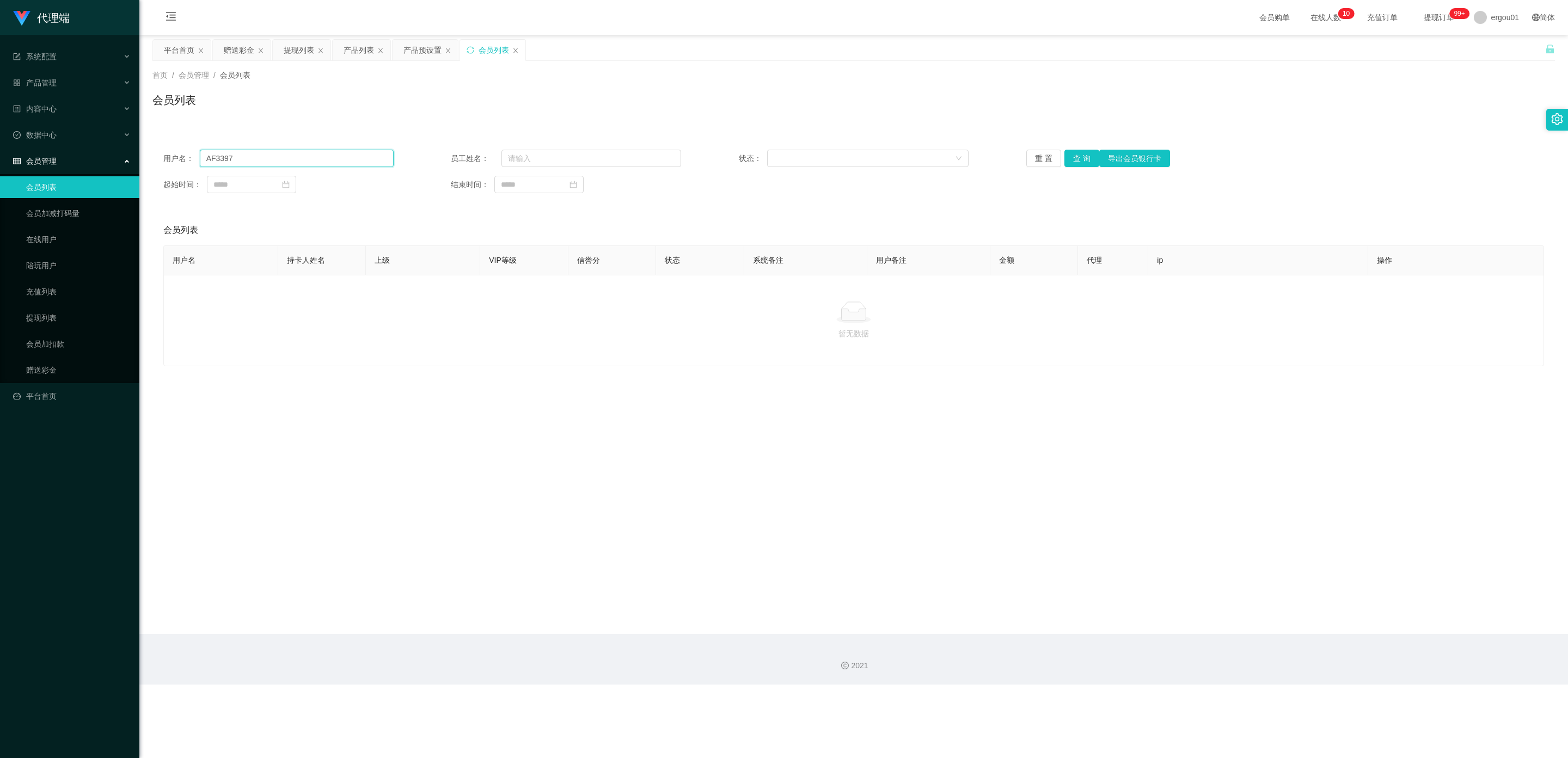
click at [301, 162] on input "AF3397" at bounding box center [296, 158] width 194 height 18
click at [669, 156] on button "查 询" at bounding box center [1082, 158] width 35 height 18
drag, startPoint x: 58, startPoint y: 312, endPoint x: 121, endPoint y: 299, distance: 64.3
click at [58, 312] on link "提现列表" at bounding box center [79, 318] width 105 height 22
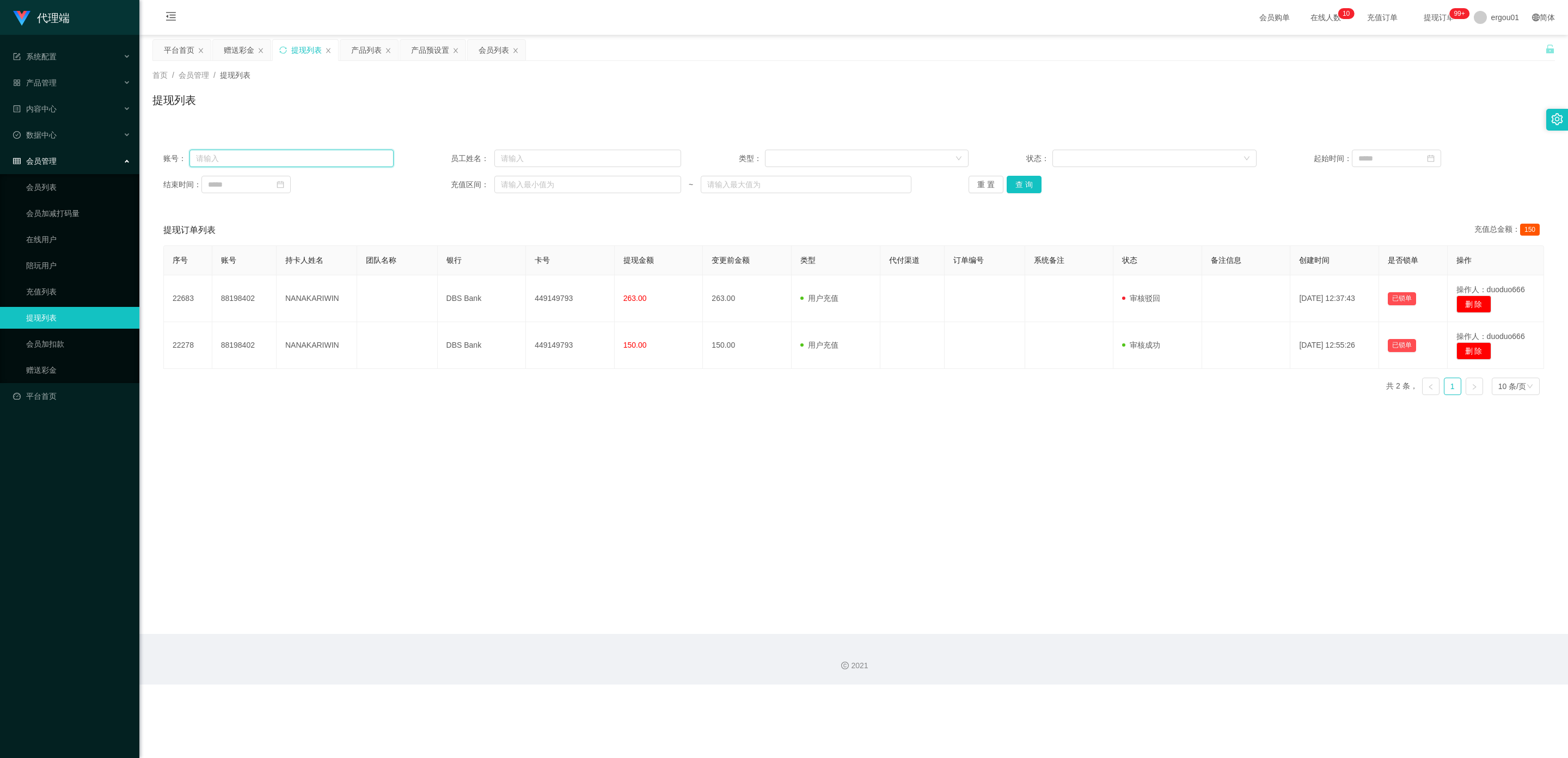
click at [250, 164] on input "text" at bounding box center [291, 158] width 204 height 18
paste input "AF3397"
click at [669, 186] on button "查 询" at bounding box center [1024, 184] width 35 height 18
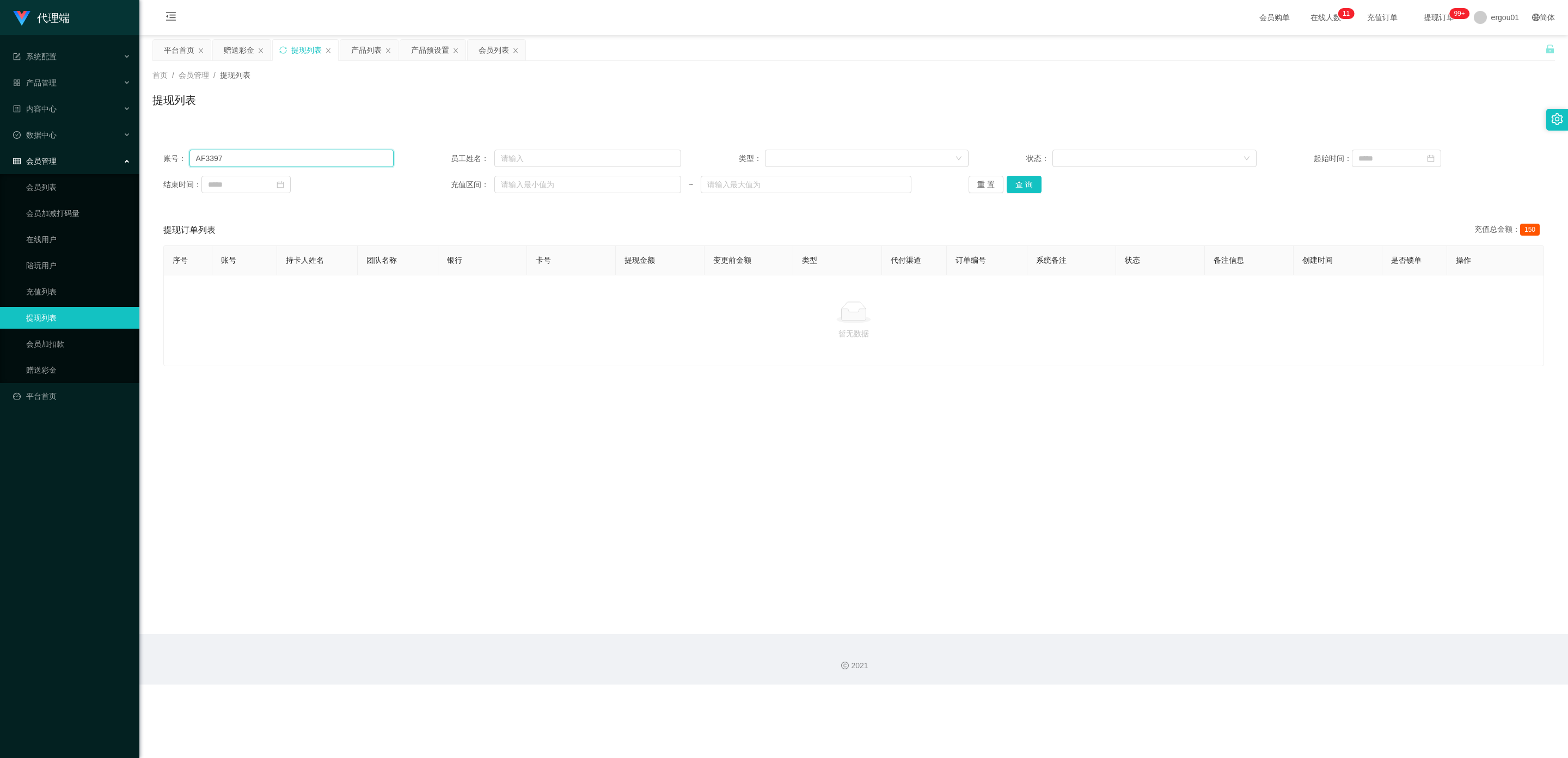
click at [250, 160] on input "AF3397" at bounding box center [291, 158] width 204 height 18
click at [669, 183] on button "查 询" at bounding box center [1024, 184] width 35 height 18
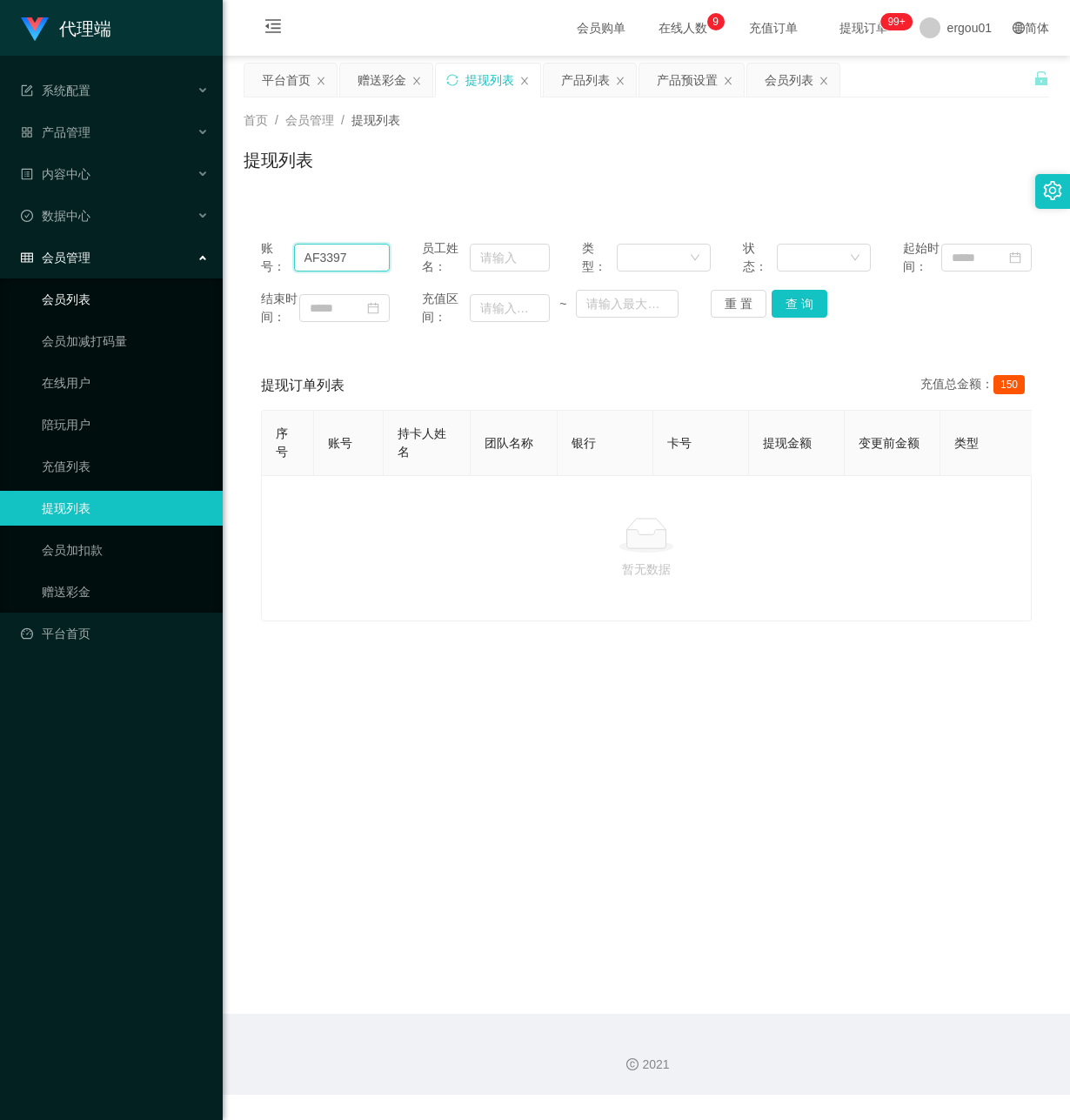
drag, startPoint x: 353, startPoint y: 264, endPoint x: 136, endPoint y: 270, distance: 217.1
click at [136, 270] on section "代理端 系统配置 产品管理 产品列表 产品预设置 开奖记录 注单管理 即时注单 内容中心 数据中心 会员管理 会员列表 会员加减打码量 在线用户 陪玩用户 充…" at bounding box center [535, 547] width 1070 height 1095
paste input "HWH528"
type input "HWH5287"
click at [77, 278] on ul "会员列表 会员加减打码量 在线用户 陪玩用户 充值列表 提现列表 会员加扣款 赠送彩金" at bounding box center [111, 445] width 223 height 334
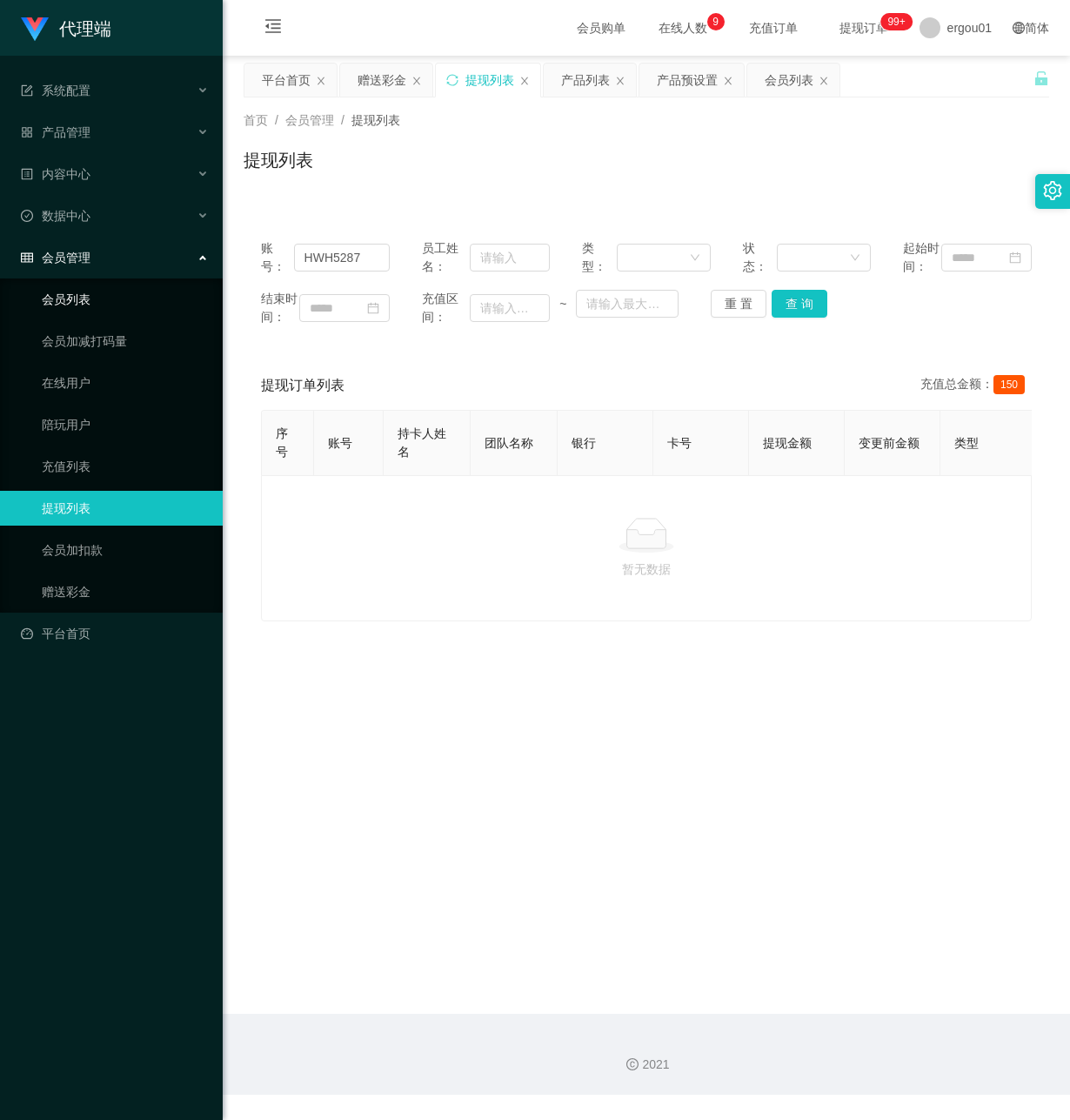
click at [89, 282] on link "会员列表" at bounding box center [125, 300] width 167 height 35
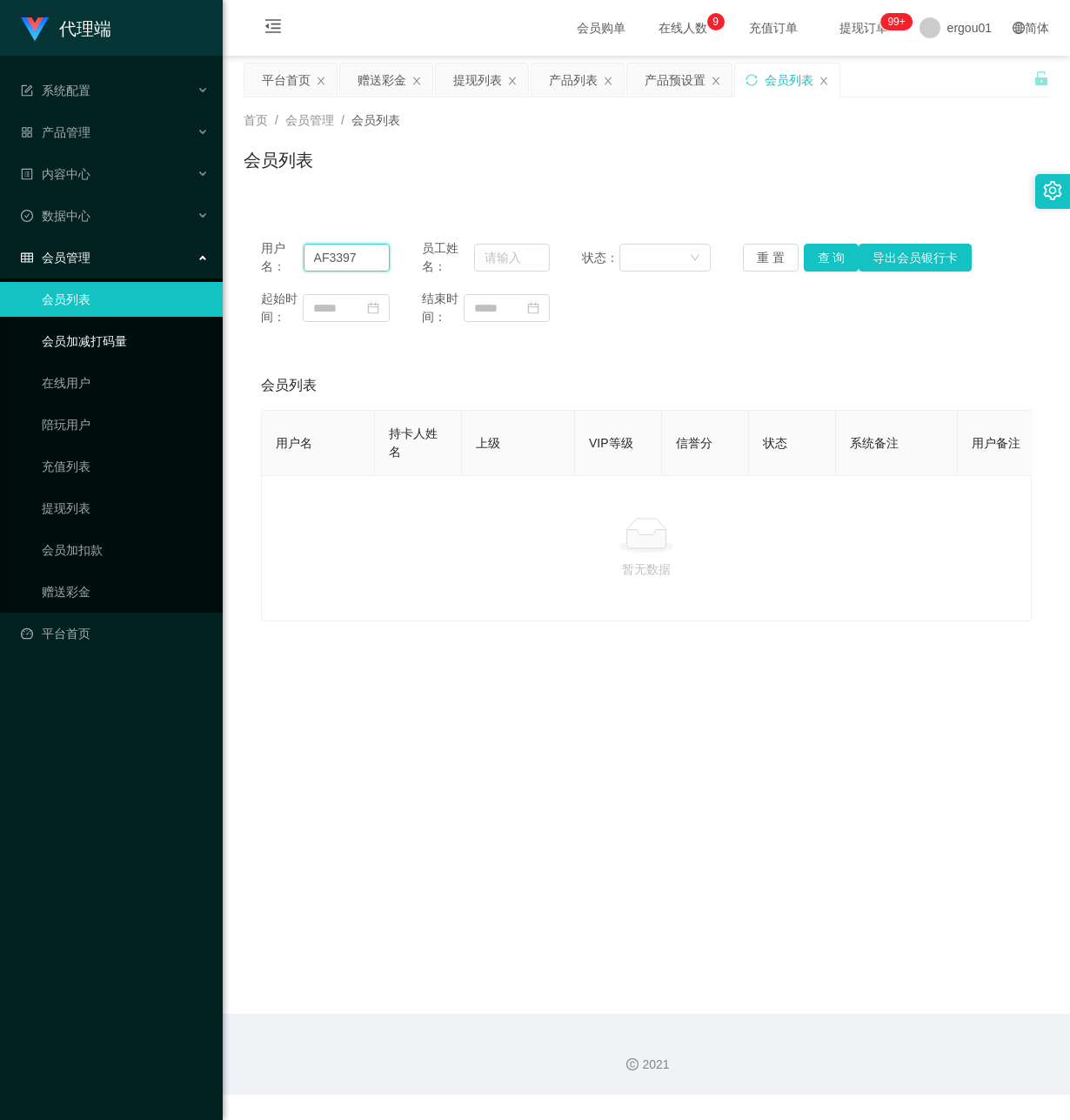
drag, startPoint x: 369, startPoint y: 264, endPoint x: 84, endPoint y: 314, distance: 289.4
click at [1, 276] on section "代理端 系统配置 产品管理 产品列表 产品预设置 开奖记录 注单管理 即时注单 内容中心 数据中心 会员管理 会员列表 会员加减打码量 在线用户 陪玩用户 充…" at bounding box center [535, 547] width 1070 height 1095
paste input "HWH528"
type input "HWH5287"
click at [833, 257] on button "查 询" at bounding box center [831, 257] width 55 height 28
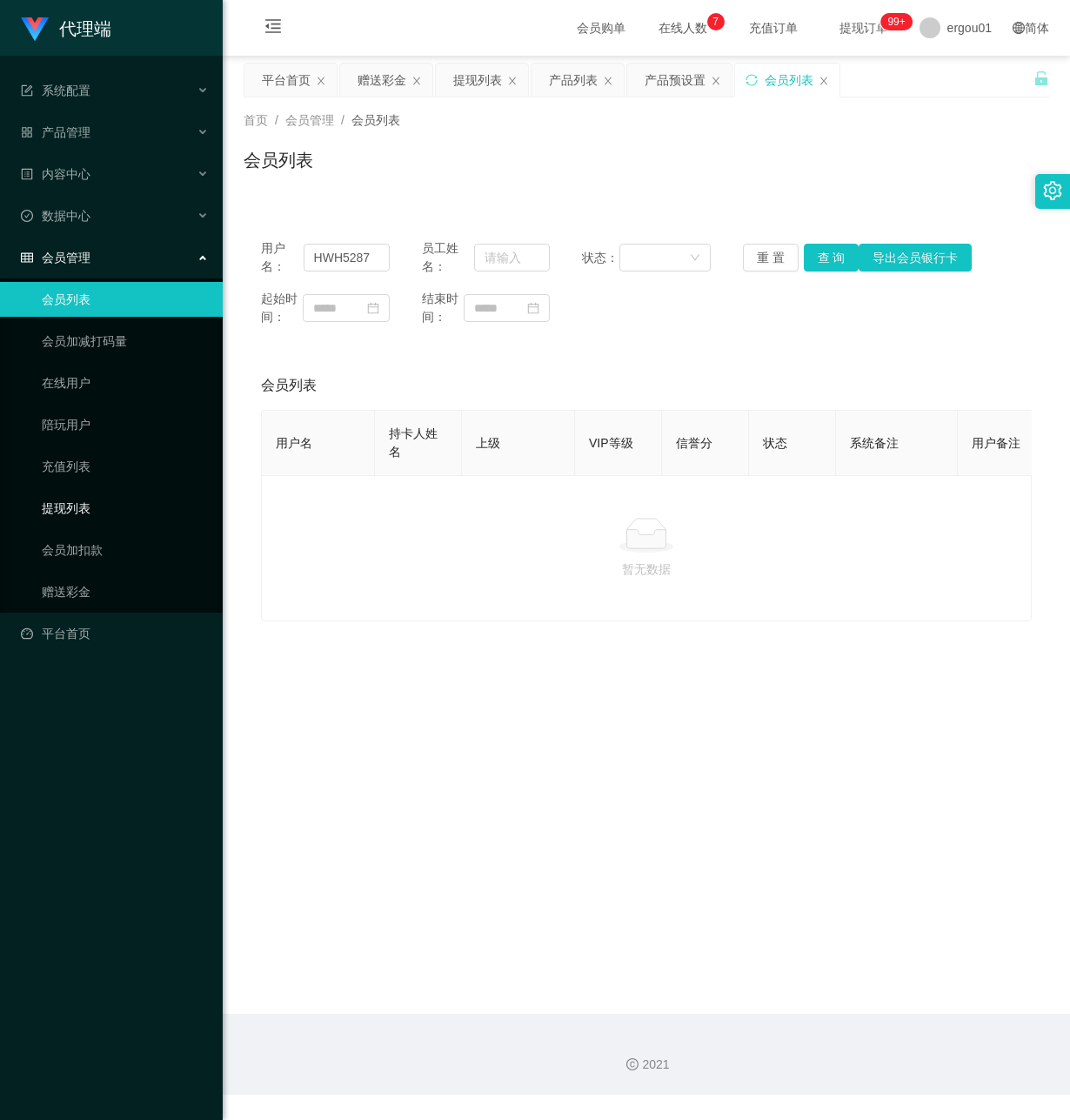
drag, startPoint x: 111, startPoint y: 487, endPoint x: 150, endPoint y: 476, distance: 40.5
click at [111, 490] on link "提现列表" at bounding box center [125, 508] width 167 height 35
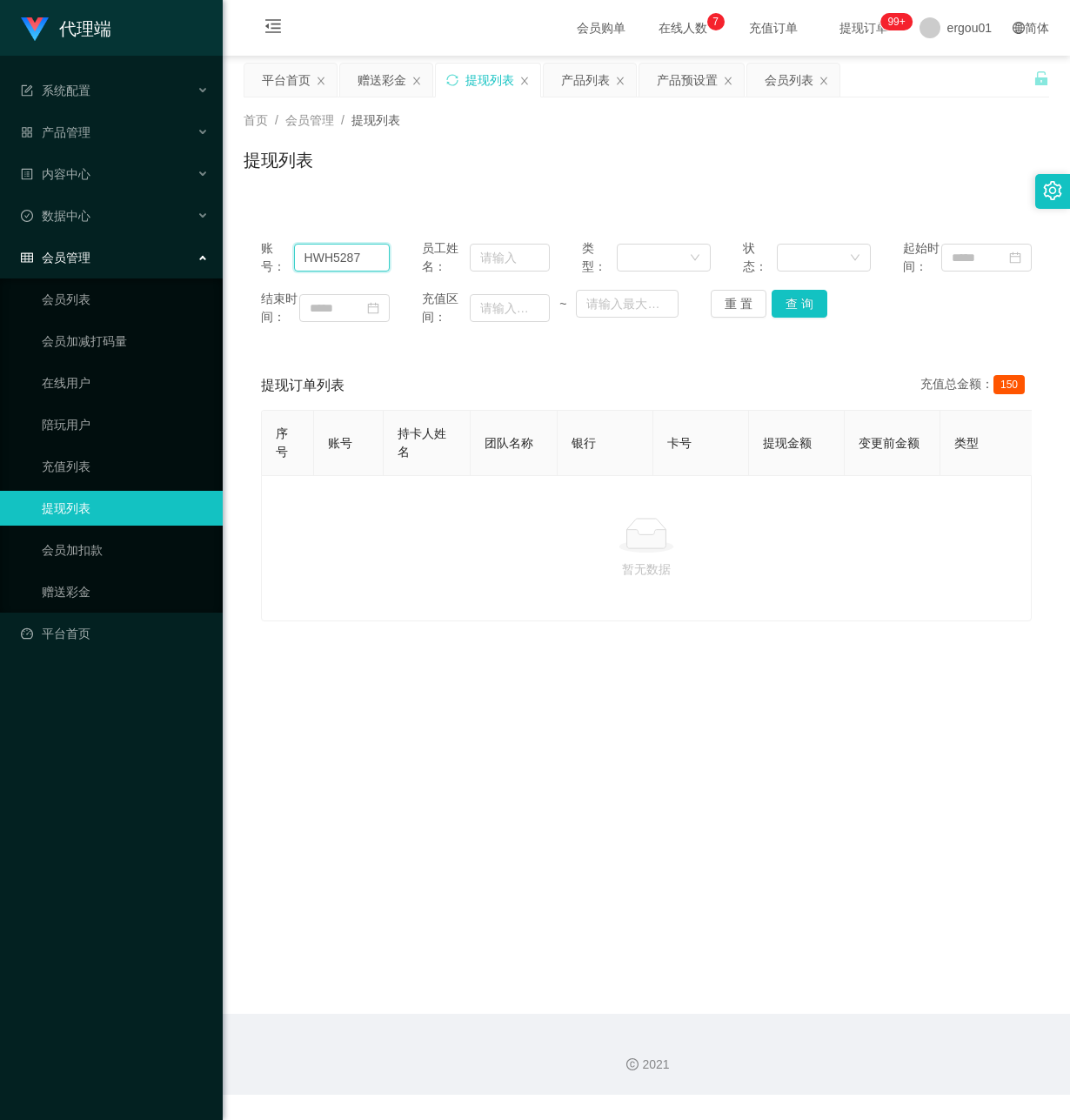
drag, startPoint x: 372, startPoint y: 268, endPoint x: 100, endPoint y: 262, distance: 272.1
click at [118, 269] on section "代理端 系统配置 产品管理 产品列表 产品预设置 开奖记录 注单管理 即时注单 内容中心 数据中心 会员管理 会员列表 会员加减打码量 在线用户 陪玩用户 充…" at bounding box center [535, 547] width 1070 height 1095
click at [775, 317] on button "查 询" at bounding box center [799, 304] width 55 height 28
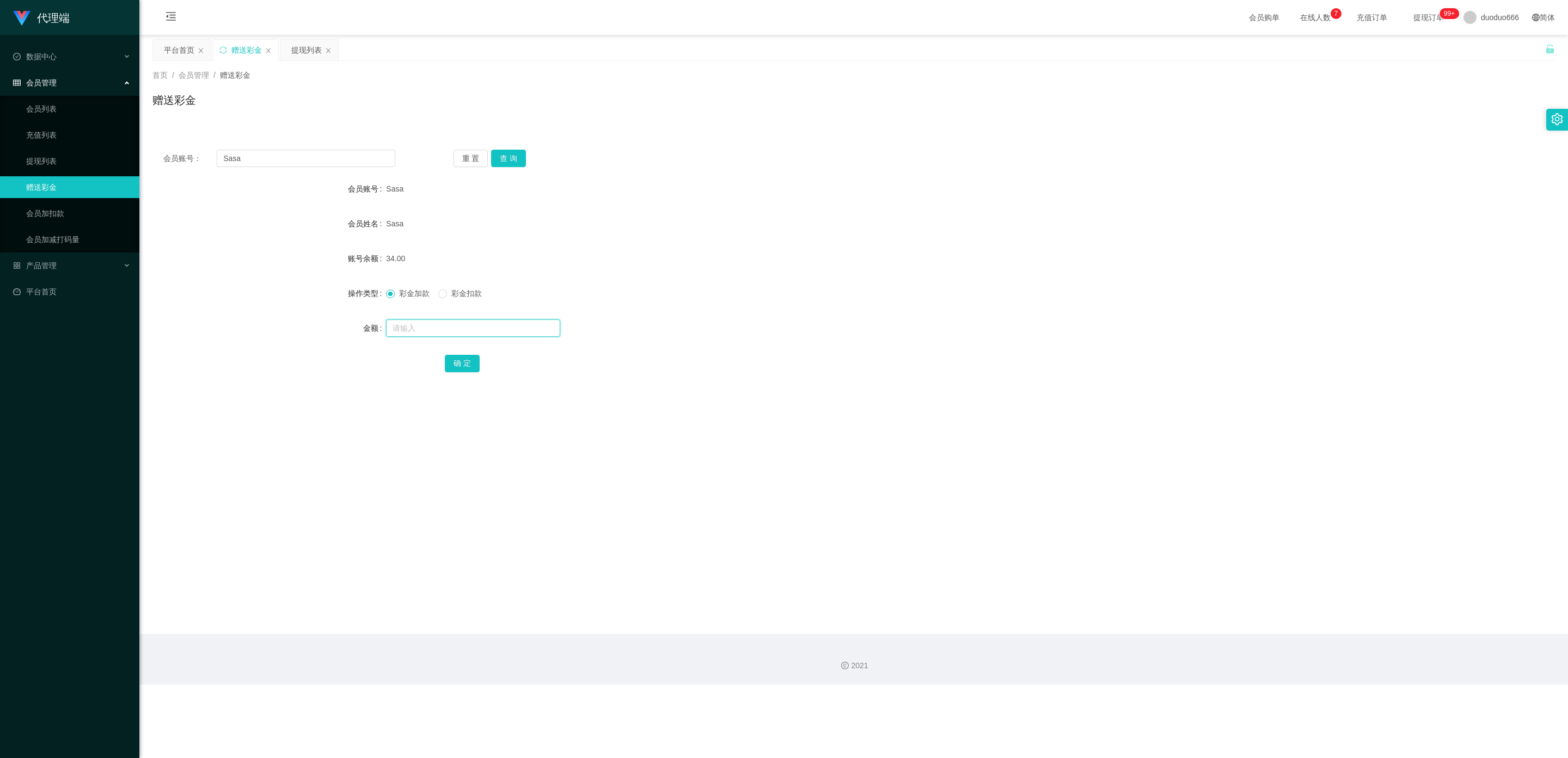
click at [404, 325] on input "text" at bounding box center [473, 328] width 174 height 18
type input "8"
click at [461, 364] on button "确 定" at bounding box center [462, 363] width 35 height 18
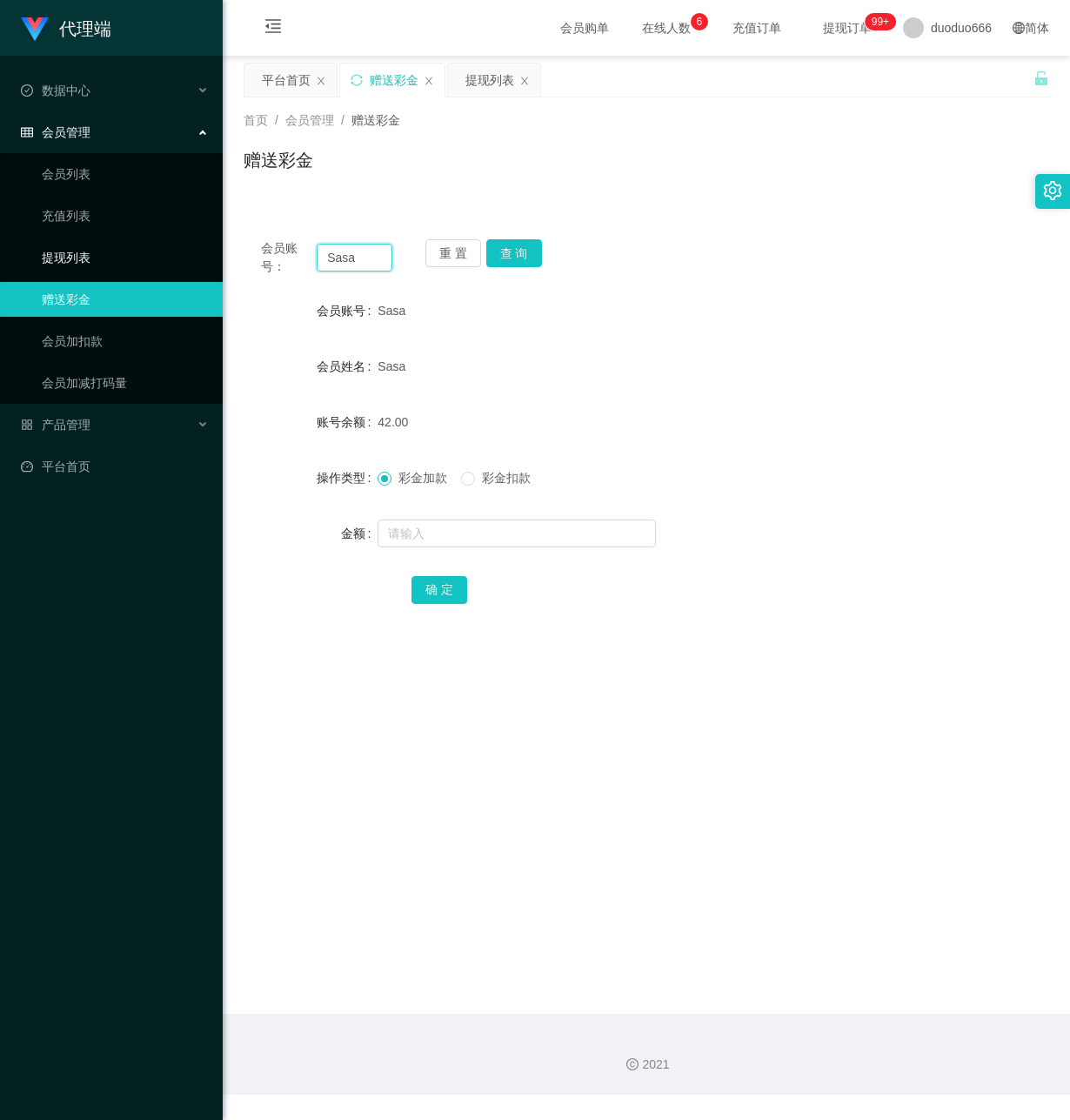
drag, startPoint x: 363, startPoint y: 257, endPoint x: 198, endPoint y: 257, distance: 165.0
click at [198, 257] on section "代理端 数据中心 会员管理 会员列表 充值列表 提现列表 赠送彩金 会员加扣款 会员加减打码量 产品管理 开奖记录 注单管理 产品列表 即时注单 产品预设置 …" at bounding box center [535, 547] width 1070 height 1095
paste input "AF3397"
type input "AF3397"
click at [516, 251] on button "查 询" at bounding box center [514, 253] width 55 height 28
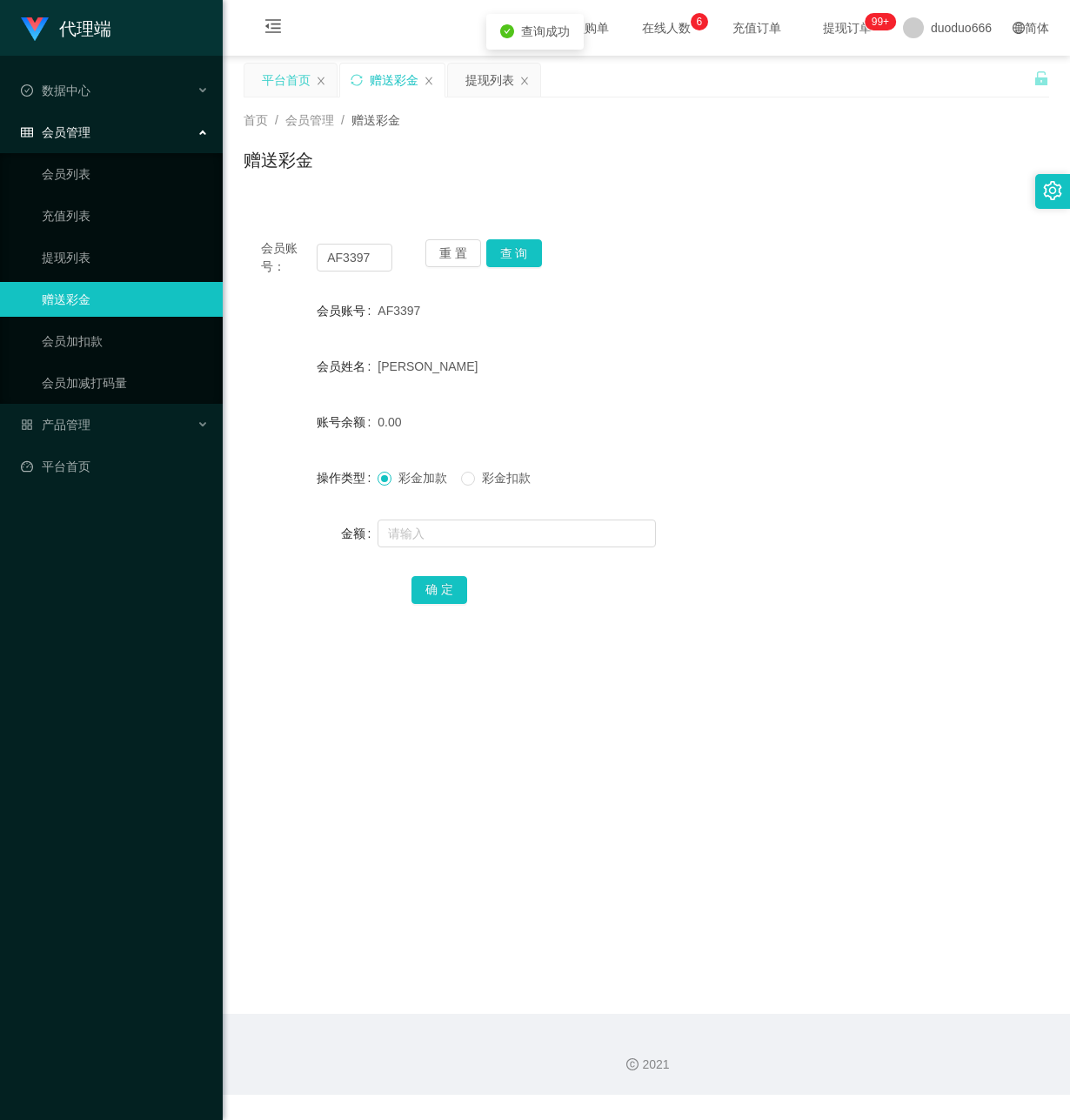
click at [301, 77] on div "平台首页" at bounding box center [286, 80] width 49 height 33
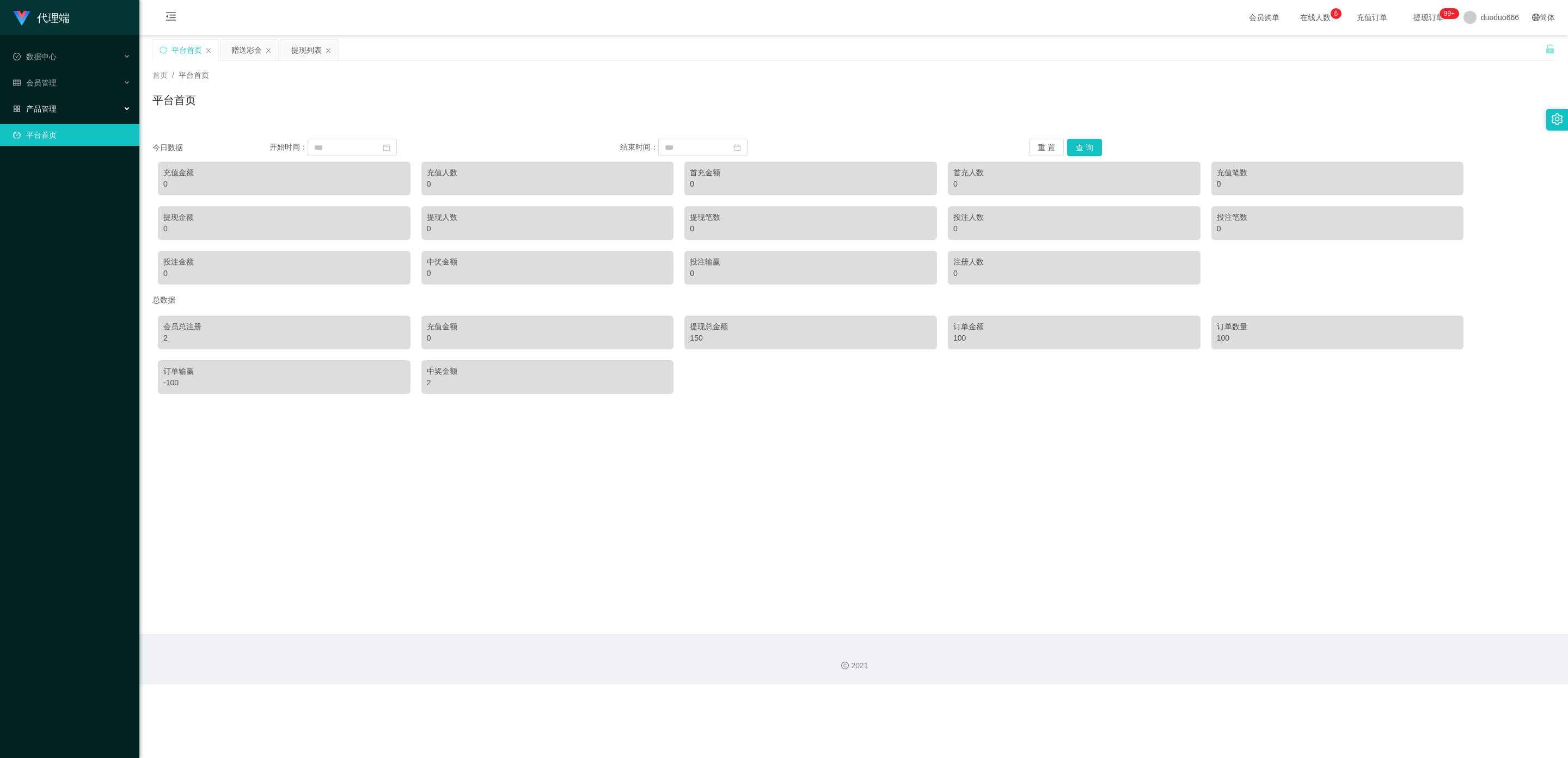
click at [101, 100] on div "产品管理" at bounding box center [69, 109] width 139 height 22
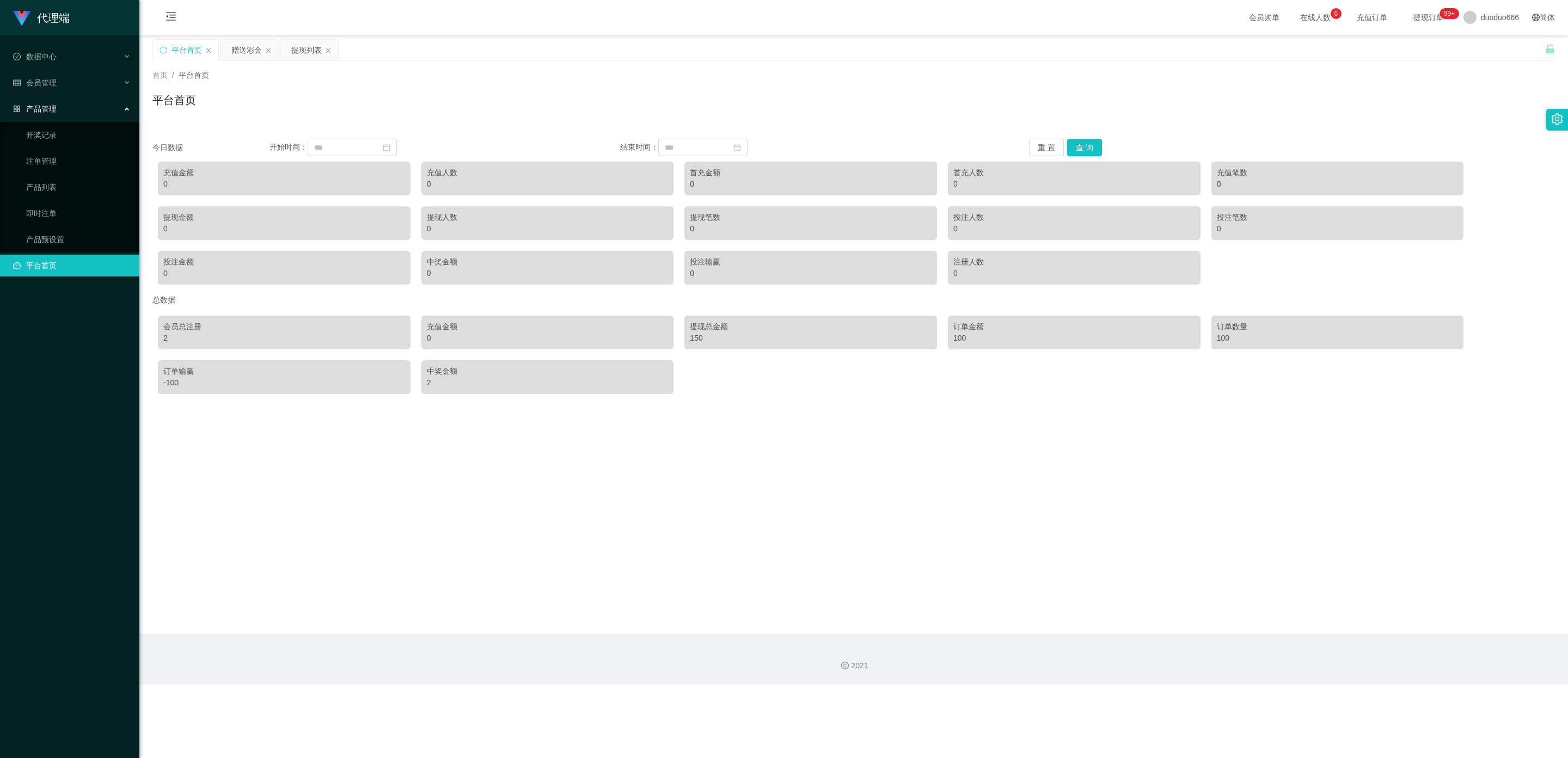
click at [72, 105] on div "产品管理" at bounding box center [69, 109] width 139 height 22
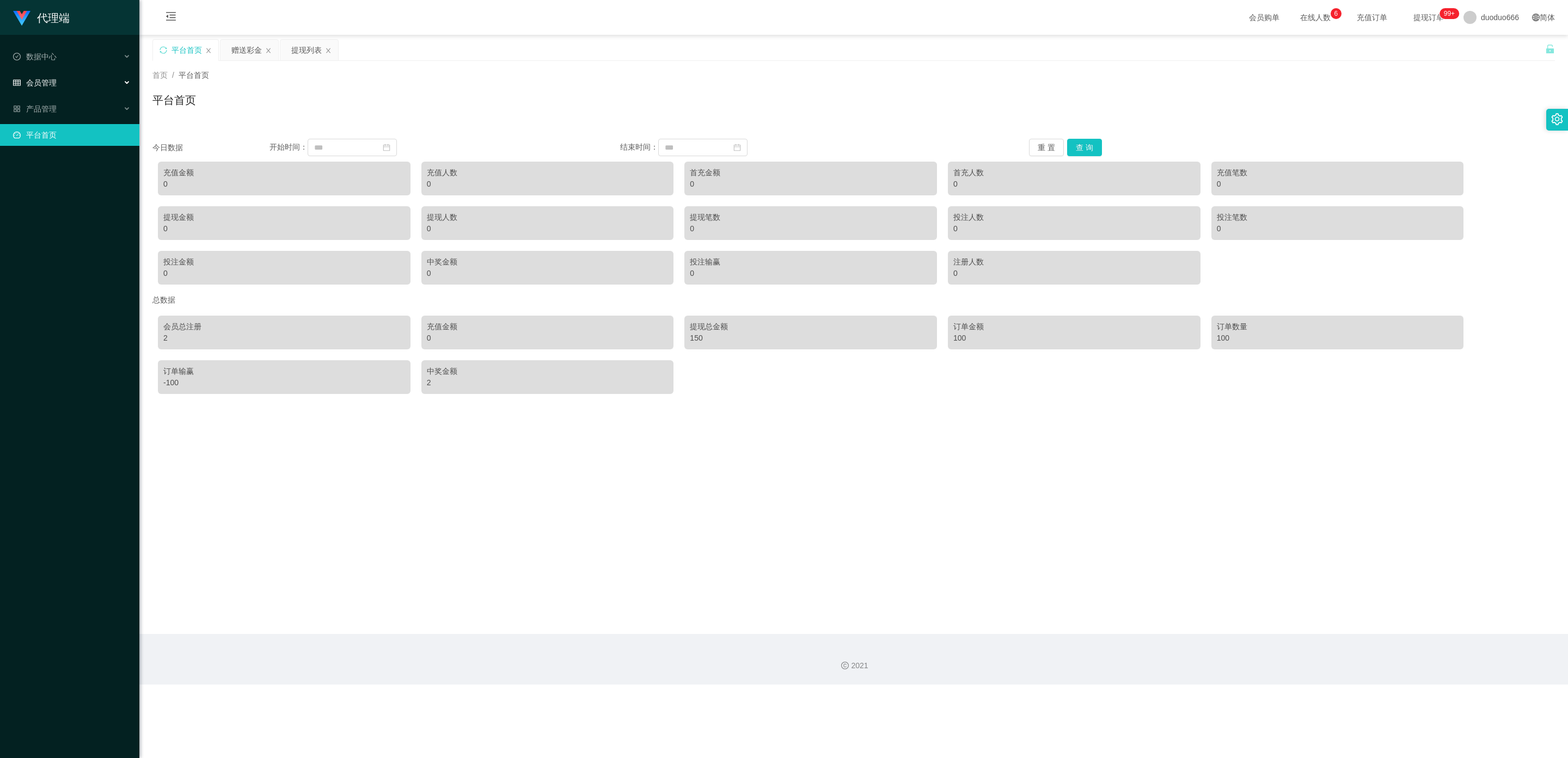
drag, startPoint x: 77, startPoint y: 78, endPoint x: 79, endPoint y: 90, distance: 12.2
click at [77, 78] on div "会员管理" at bounding box center [69, 83] width 139 height 22
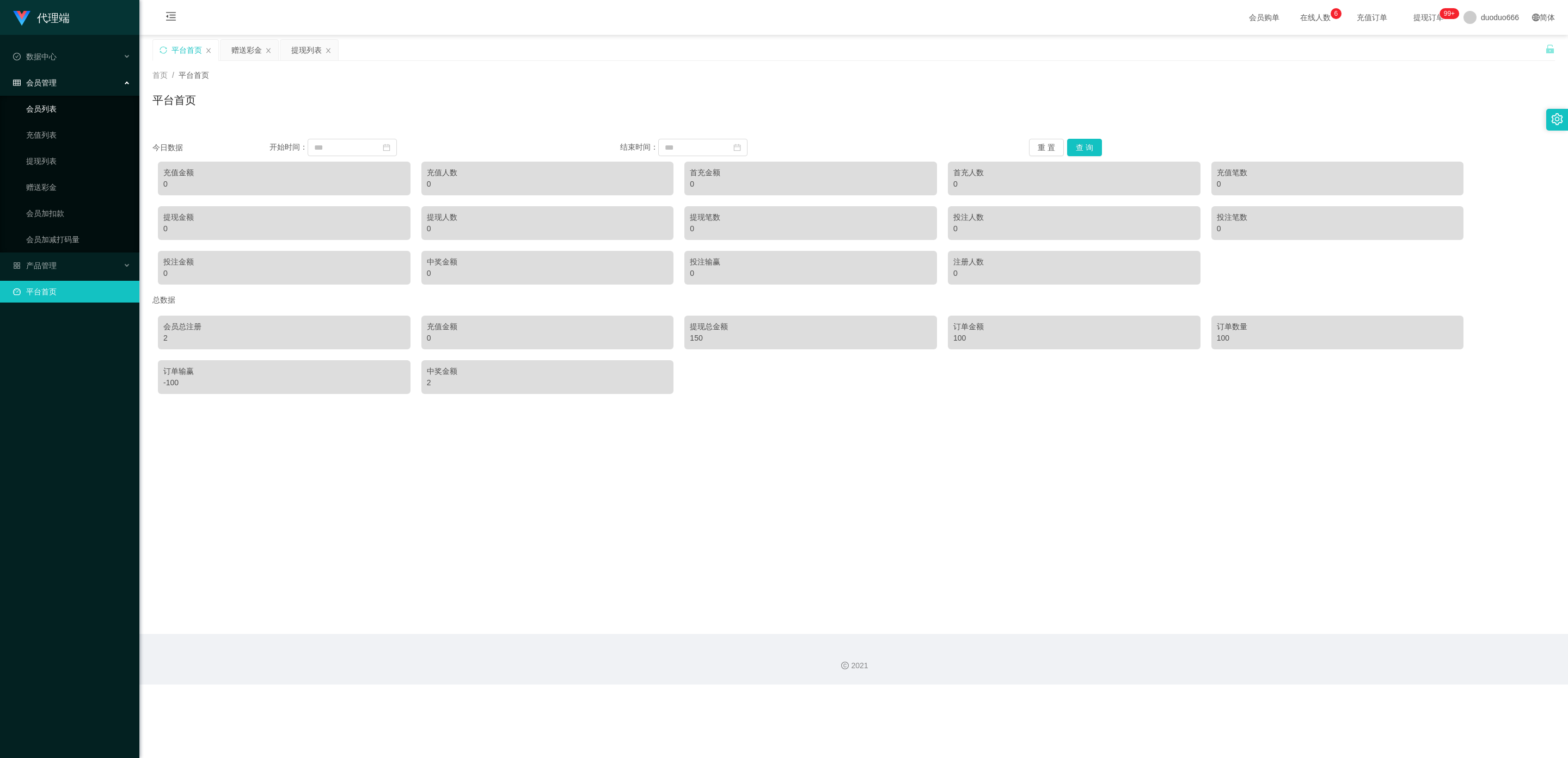
click at [75, 102] on link "会员列表" at bounding box center [79, 109] width 105 height 22
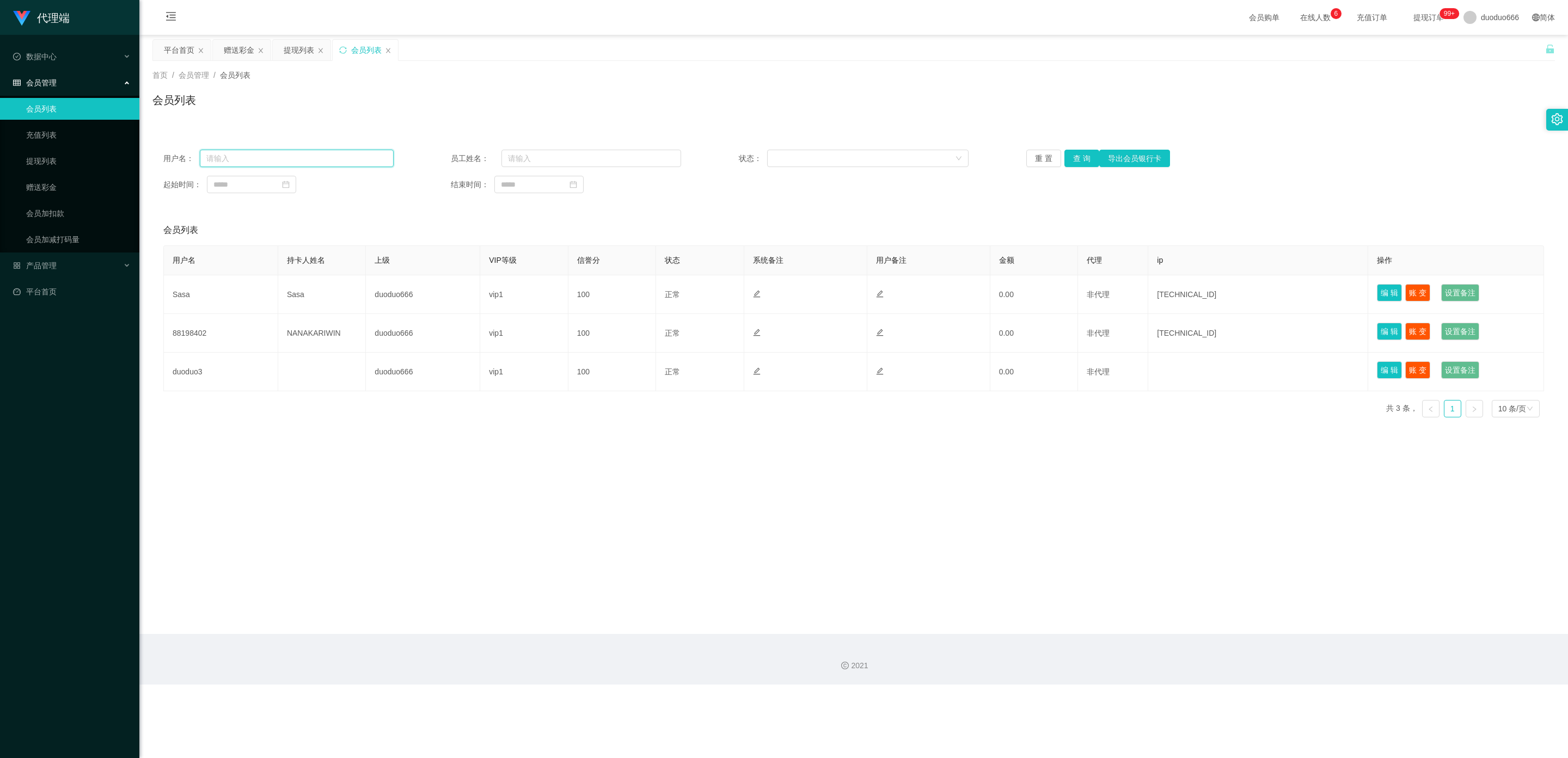
click at [249, 158] on input "text" at bounding box center [296, 158] width 194 height 18
paste input "AF3397"
type input "AF3397"
click at [1083, 156] on button "查 询" at bounding box center [1082, 158] width 35 height 18
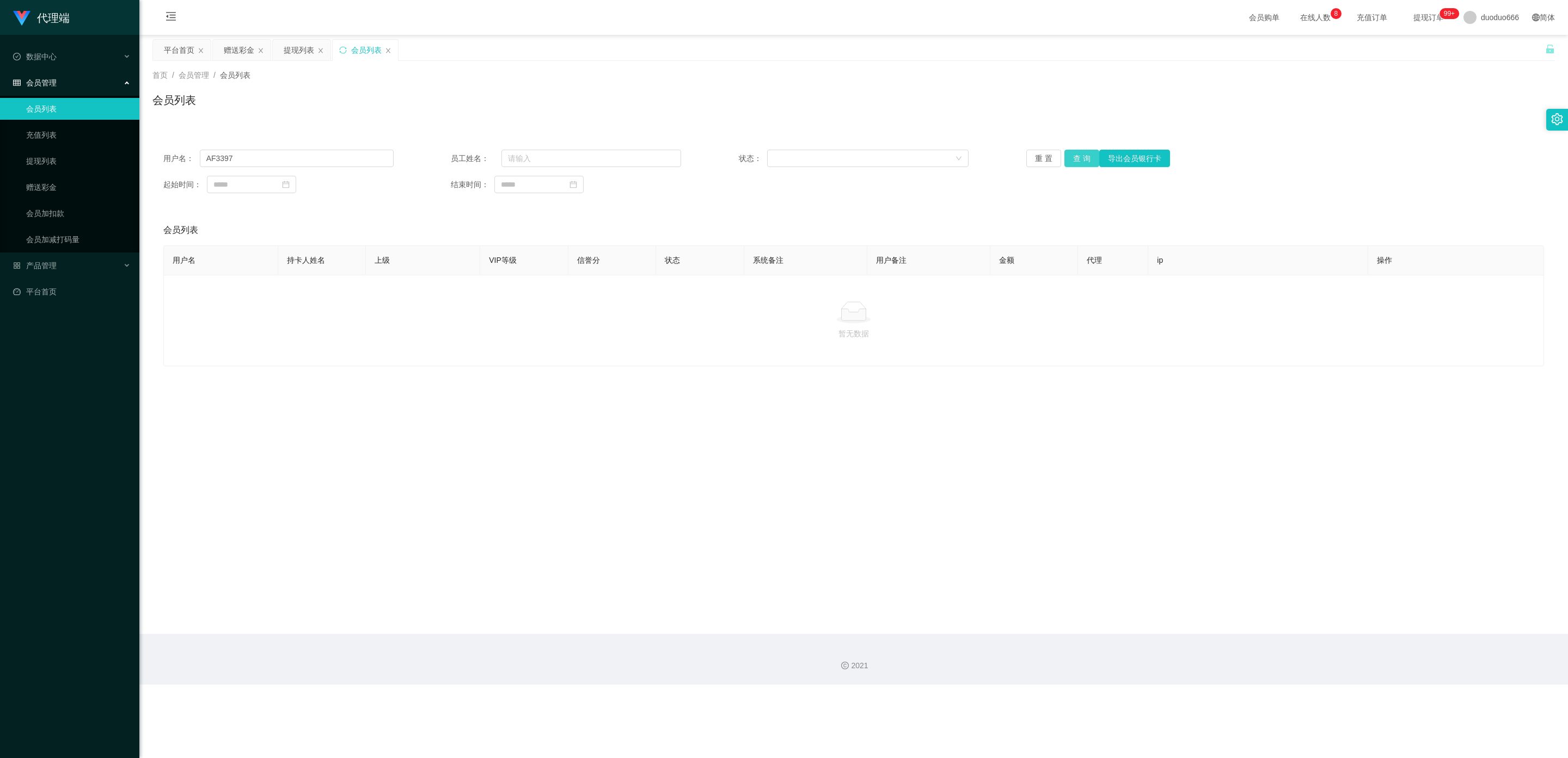
click at [1079, 159] on button "查 询" at bounding box center [1082, 158] width 35 height 18
click at [72, 155] on link "提现列表" at bounding box center [79, 161] width 105 height 22
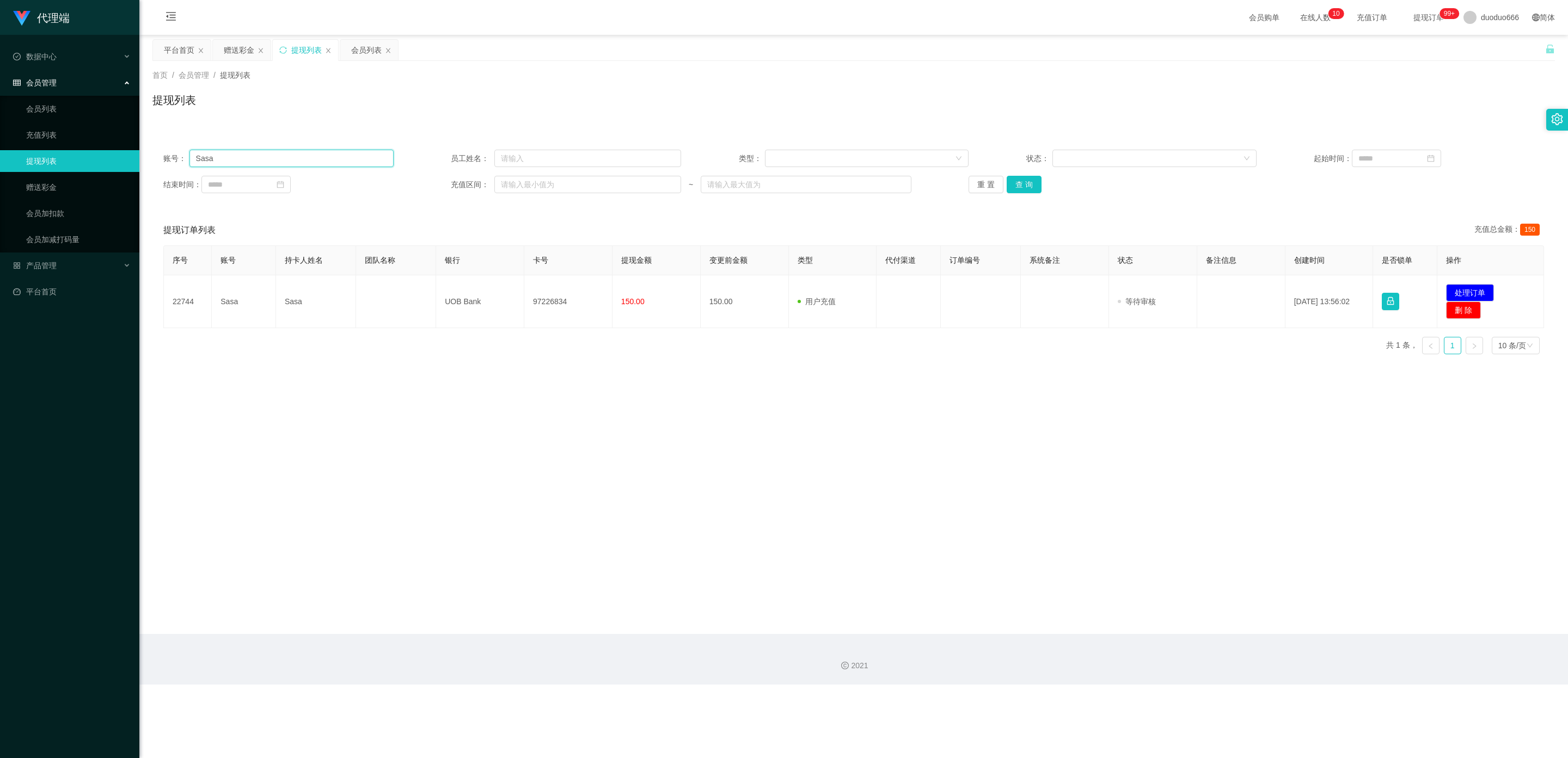
drag, startPoint x: 247, startPoint y: 158, endPoint x: 63, endPoint y: 157, distance: 184.0
click at [63, 158] on section "代理端 数据中心 会员管理 会员列表 充值列表 提现列表 赠送彩金 会员加扣款 会员加减打码量 产品管理 开奖记录 注单管理 产品列表 即时注单 产品预设置 …" at bounding box center [784, 342] width 1568 height 684
paste input "AF3397"
type input "AF3397"
click at [1024, 185] on button "查 询" at bounding box center [1024, 184] width 35 height 18
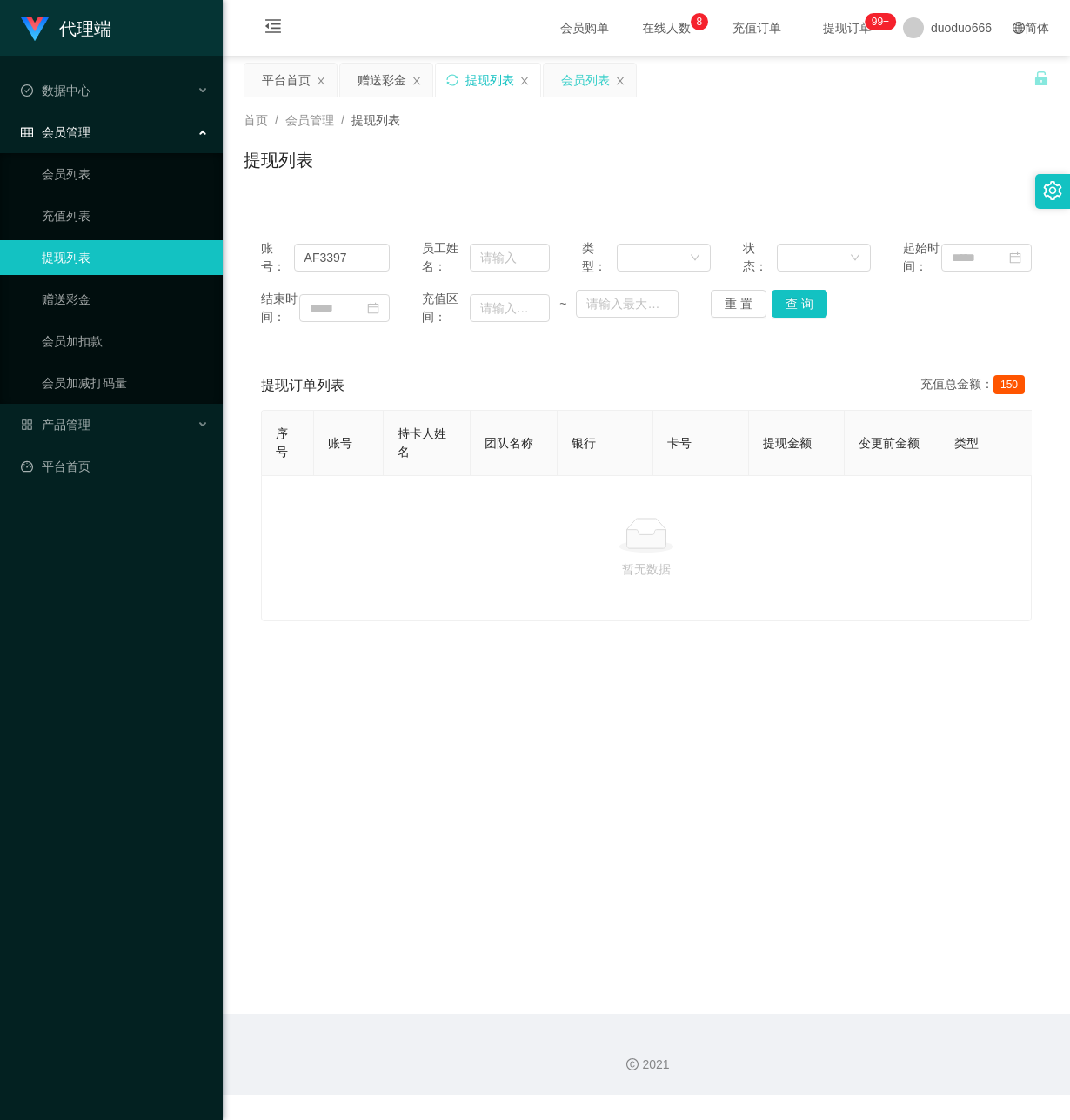
click at [593, 82] on div "会员列表" at bounding box center [586, 80] width 49 height 33
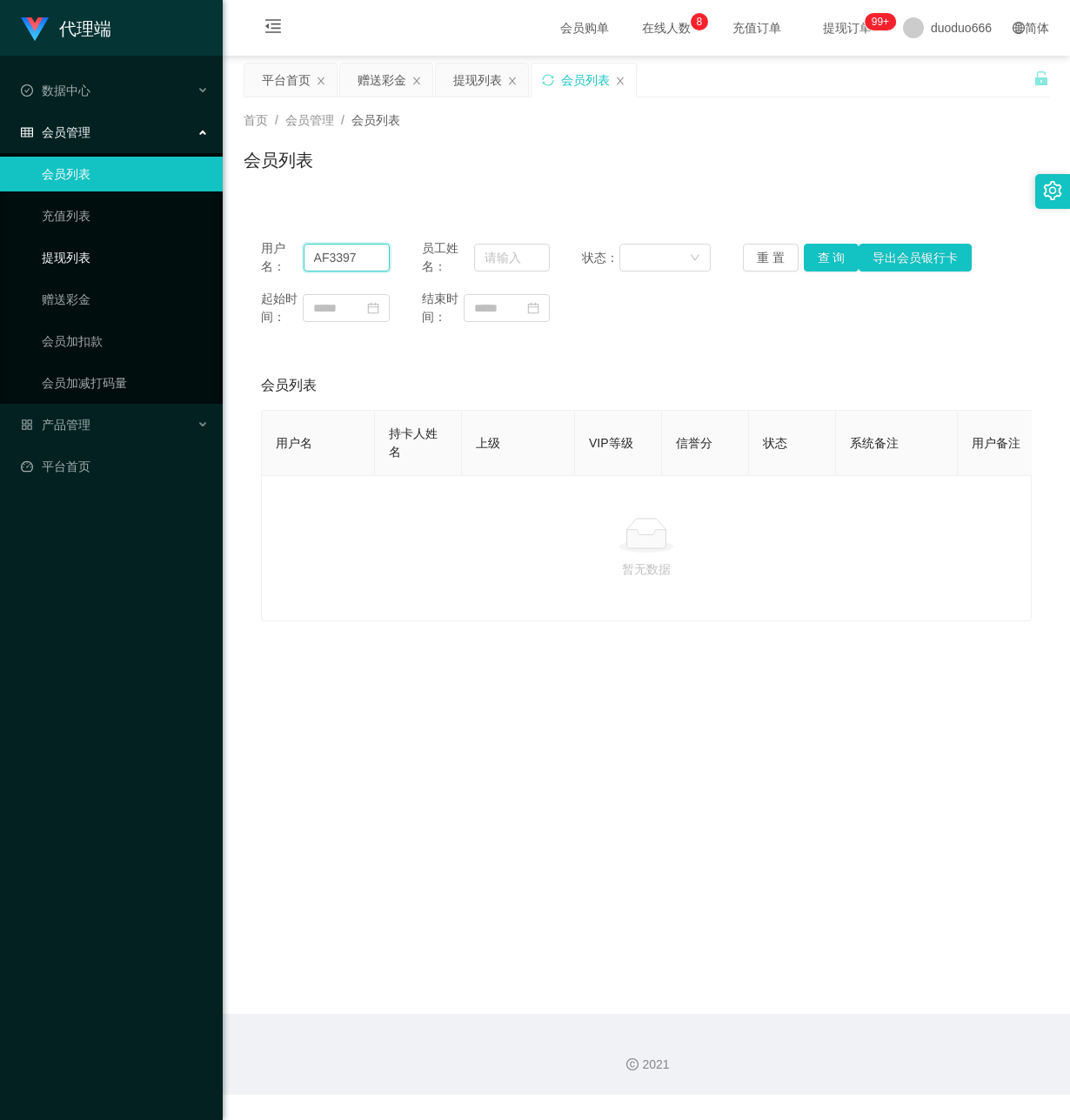
drag, startPoint x: 384, startPoint y: 261, endPoint x: 21, endPoint y: 259, distance: 363.0
click at [21, 259] on section "代理端 数据中心 会员管理 会员列表 充值列表 提现列表 赠送彩金 会员加扣款 会员加减打码量 产品管理 开奖记录 注单管理 产品列表 即时注单 产品预设置 …" at bounding box center [535, 547] width 1070 height 1095
paste input "HWH528"
type input "HWH5287"
click at [836, 253] on button "查 询" at bounding box center [831, 257] width 55 height 28
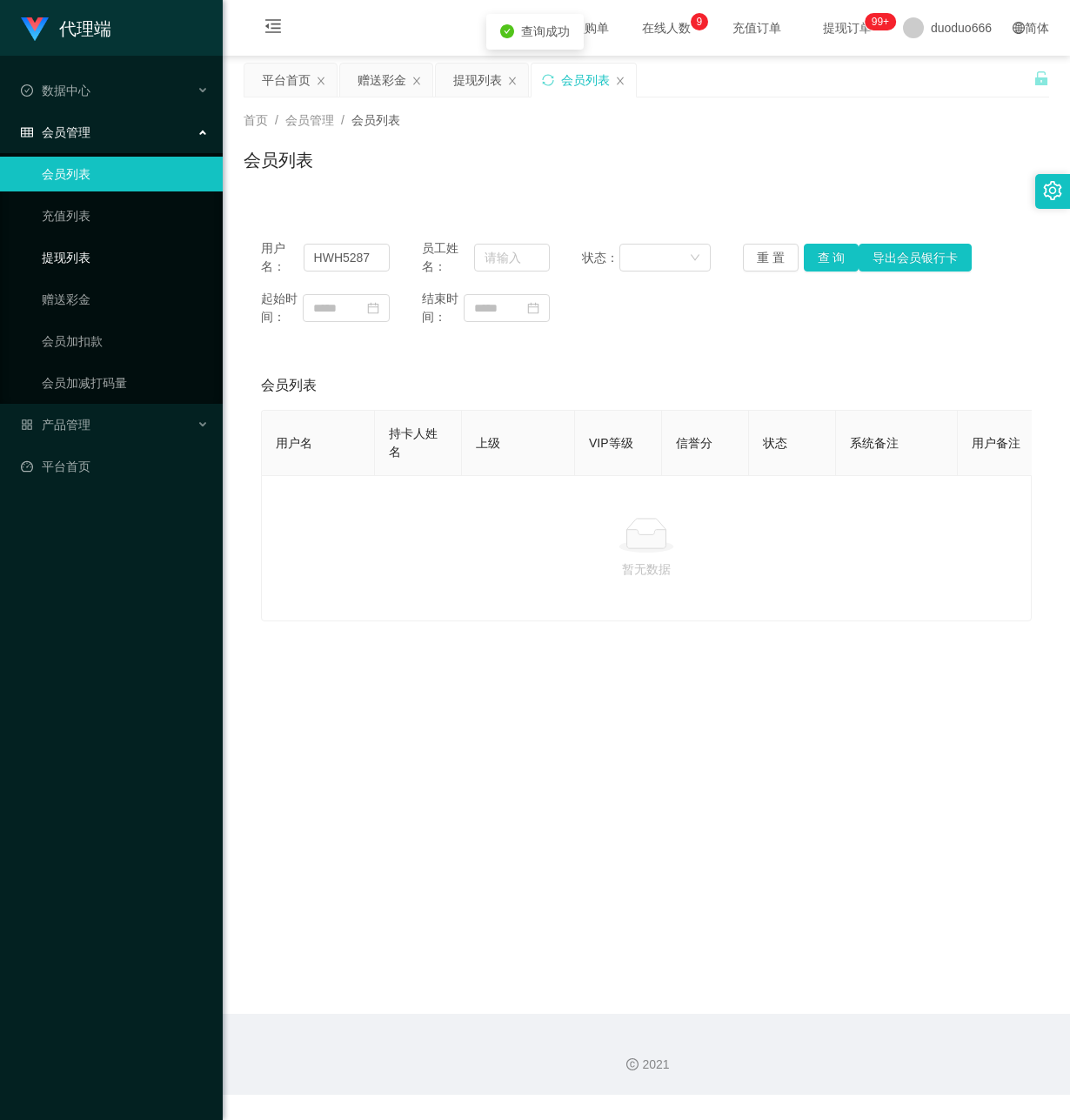
click at [82, 245] on link "提现列表" at bounding box center [125, 258] width 167 height 35
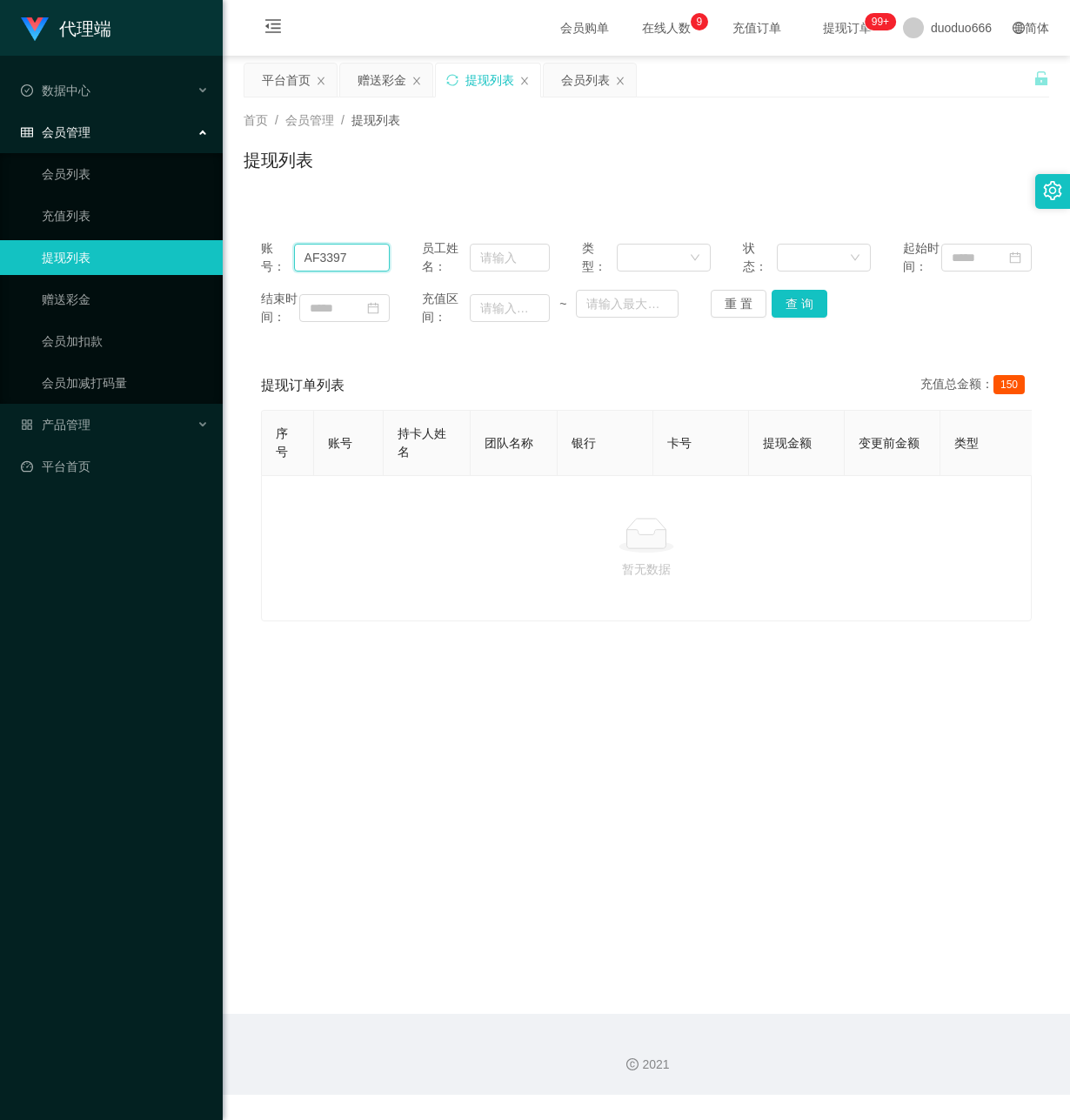
click at [220, 275] on section "代理端 数据中心 会员管理 会员列表 充值列表 提现列表 赠送彩金 会员加扣款 会员加减打码量 产品管理 开奖记录 注单管理 产品列表 即时注单 产品预设置 …" at bounding box center [535, 547] width 1070 height 1095
paste input "HWH528"
type input "HWH5287"
click at [802, 317] on button "查 询" at bounding box center [799, 304] width 55 height 28
click at [391, 73] on div "赠送彩金" at bounding box center [382, 80] width 49 height 33
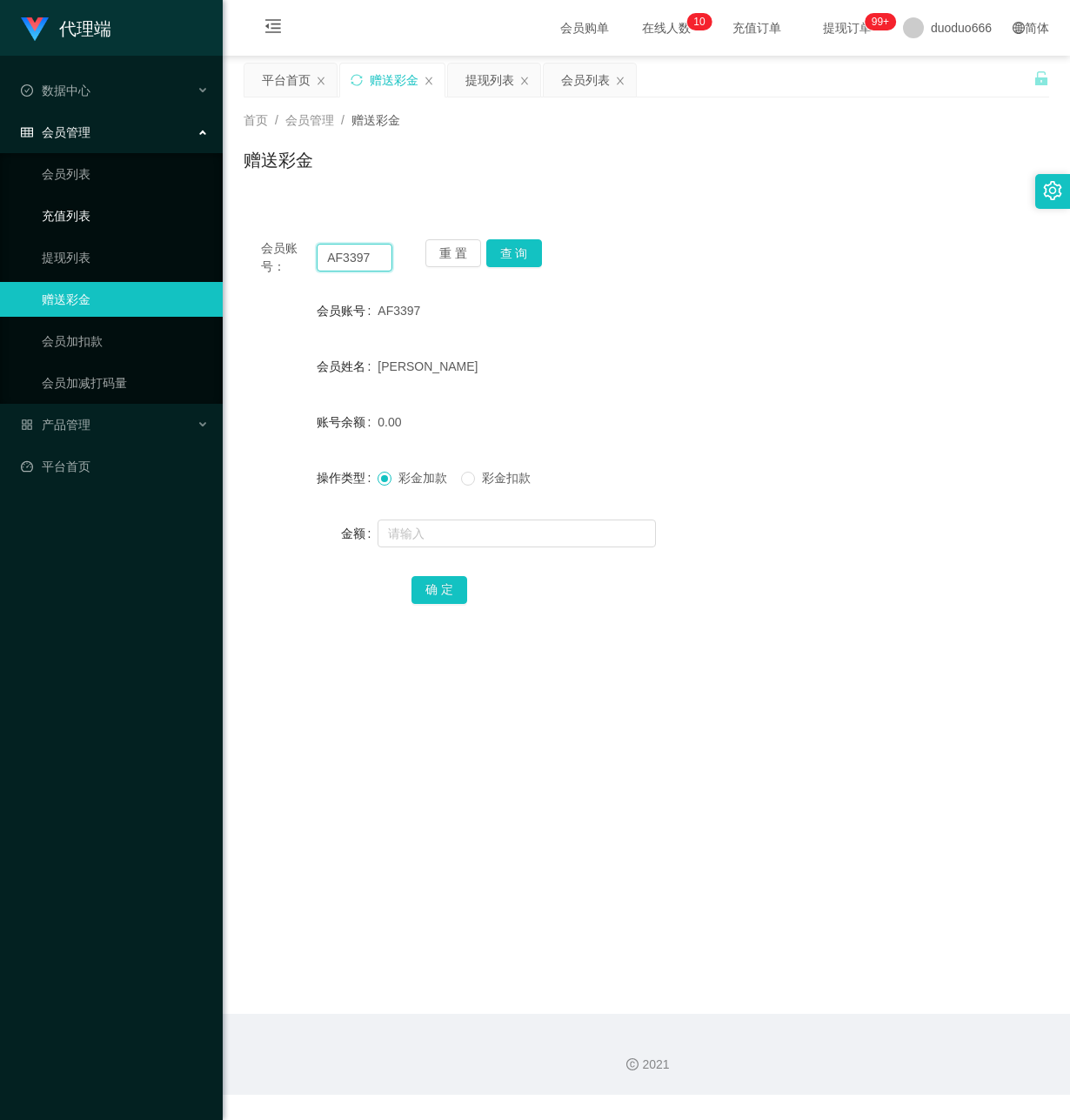
drag, startPoint x: 375, startPoint y: 262, endPoint x: 1, endPoint y: 202, distance: 378.8
click at [1, 201] on section "代理端 数据中心 会员管理 会员列表 充值列表 提现列表 赠送彩金 会员加扣款 会员加减打码量 产品管理 开奖记录 注单管理 产品列表 即时注单 产品预设置 …" at bounding box center [535, 547] width 1070 height 1095
paste input "91526943"
type input "91526943"
click at [517, 245] on button "查 询" at bounding box center [514, 253] width 55 height 28
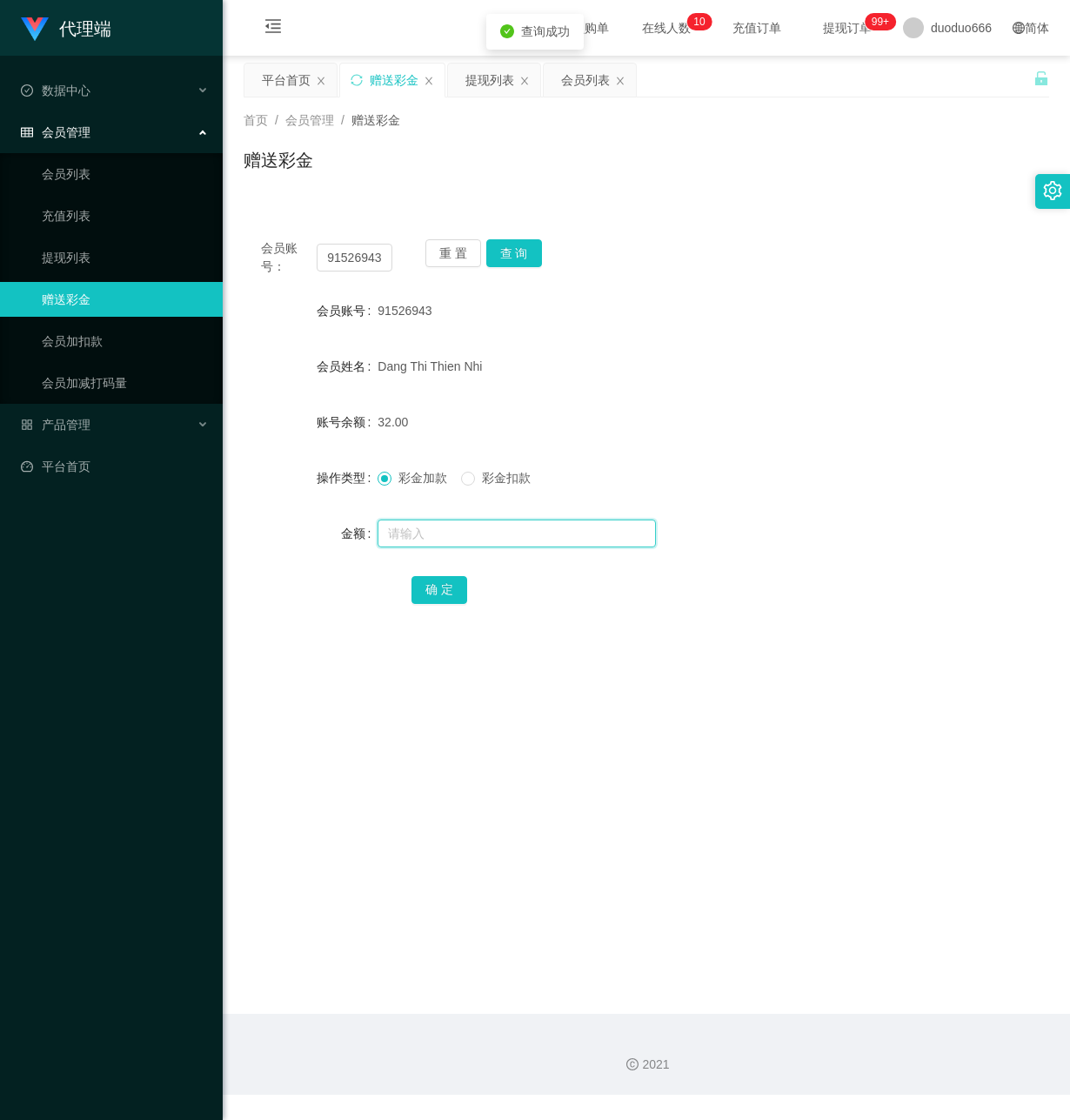
click at [489, 540] on input "text" at bounding box center [517, 533] width 278 height 28
type input "8"
click at [431, 590] on button "确 定" at bounding box center [439, 590] width 55 height 28
drag, startPoint x: 342, startPoint y: 631, endPoint x: 355, endPoint y: 628, distance: 13.3
click at [355, 628] on div "会员账号： 91526943 重 置 查 询 会员账号 91526943 会员姓名 [PERSON_NAME] Thien Nhi 账号余额 40.00 操作…" at bounding box center [646, 433] width 805 height 423
